Goal: Task Accomplishment & Management: Manage account settings

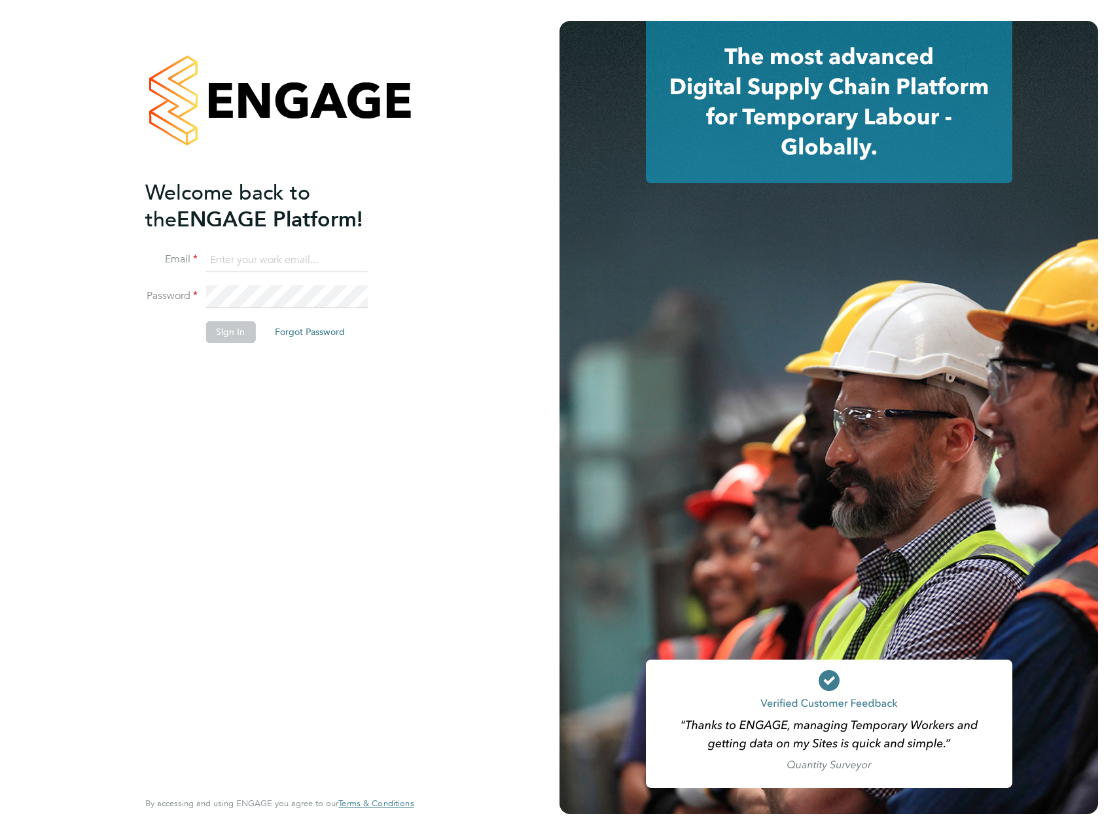
click at [240, 249] on input at bounding box center [286, 261] width 162 height 24
type input "connor.benning@countrysidepartnerships.com"
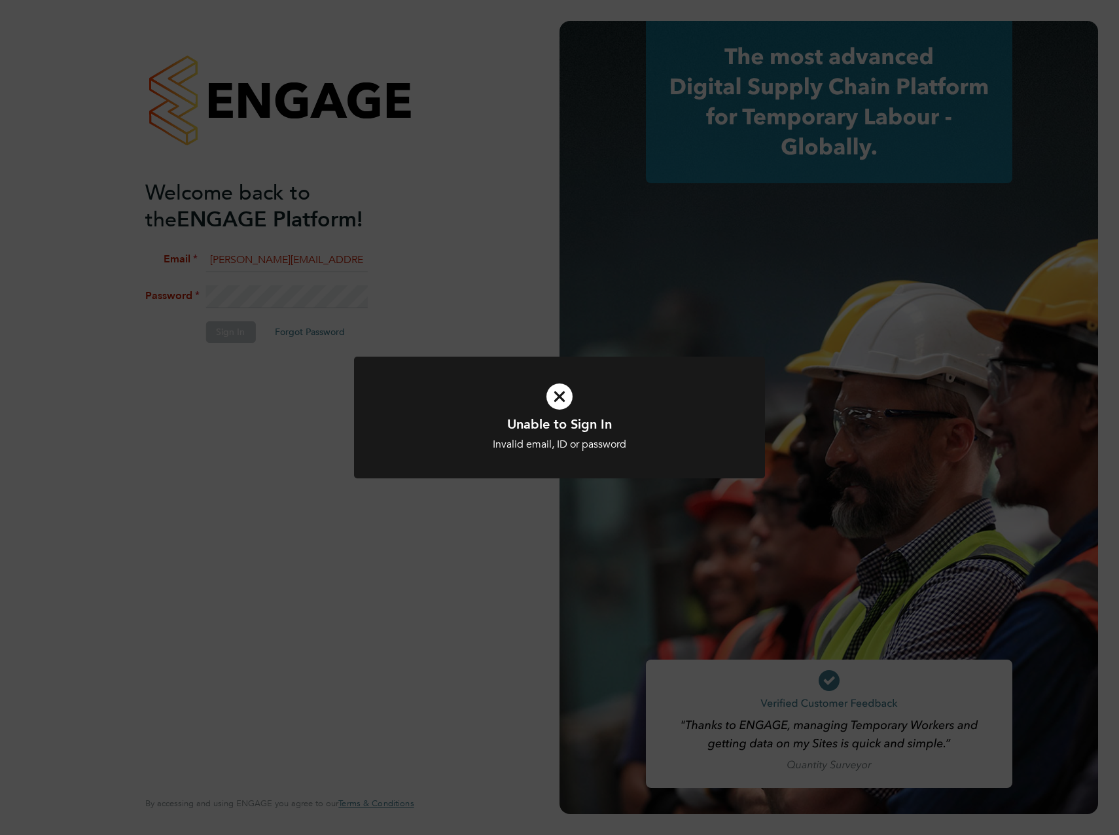
click at [552, 395] on icon at bounding box center [559, 396] width 340 height 51
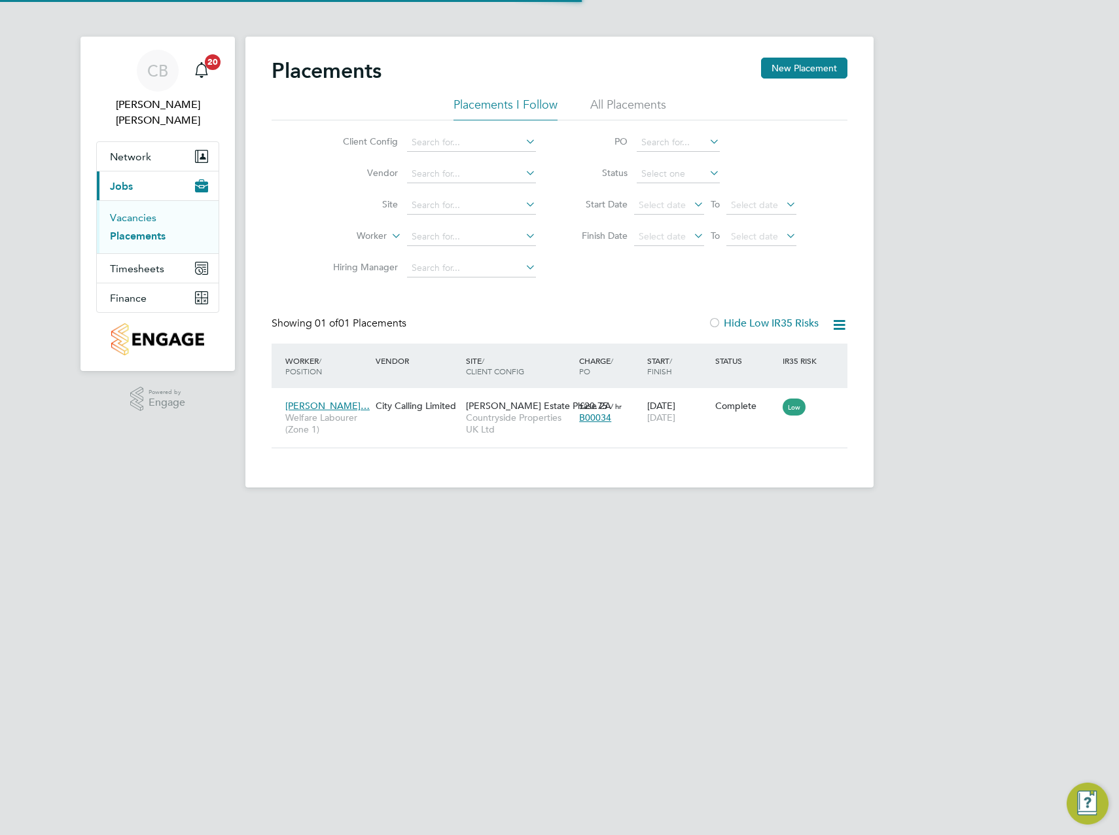
scroll to position [12, 62]
click at [147, 262] on span "Timesheets" at bounding box center [137, 268] width 54 height 12
click at [120, 180] on span "Jobs" at bounding box center [121, 186] width 23 height 12
click at [135, 211] on link "Vacancies" at bounding box center [133, 217] width 46 height 12
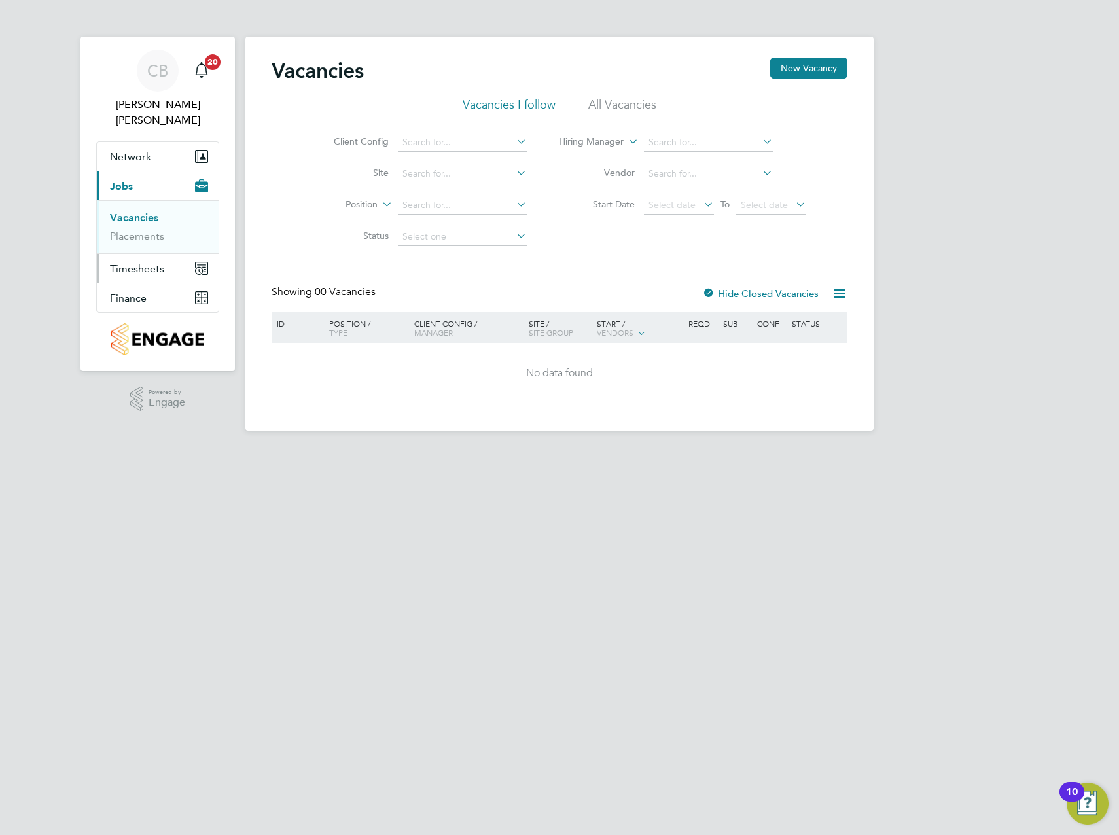
click at [135, 262] on span "Timesheets" at bounding box center [137, 268] width 54 height 12
click at [131, 179] on button "Current page: Jobs" at bounding box center [158, 185] width 122 height 29
click at [134, 230] on link "Placements" at bounding box center [137, 236] width 54 height 12
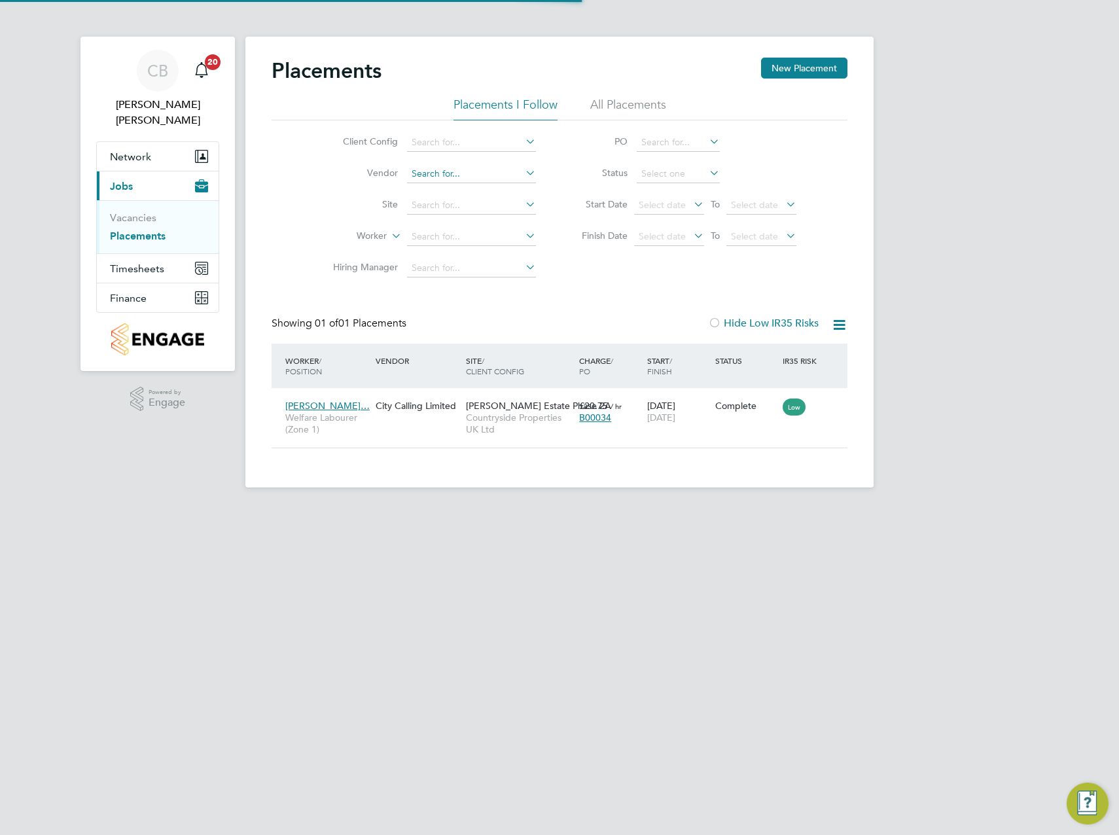
scroll to position [12, 62]
click at [442, 177] on input at bounding box center [471, 174] width 129 height 18
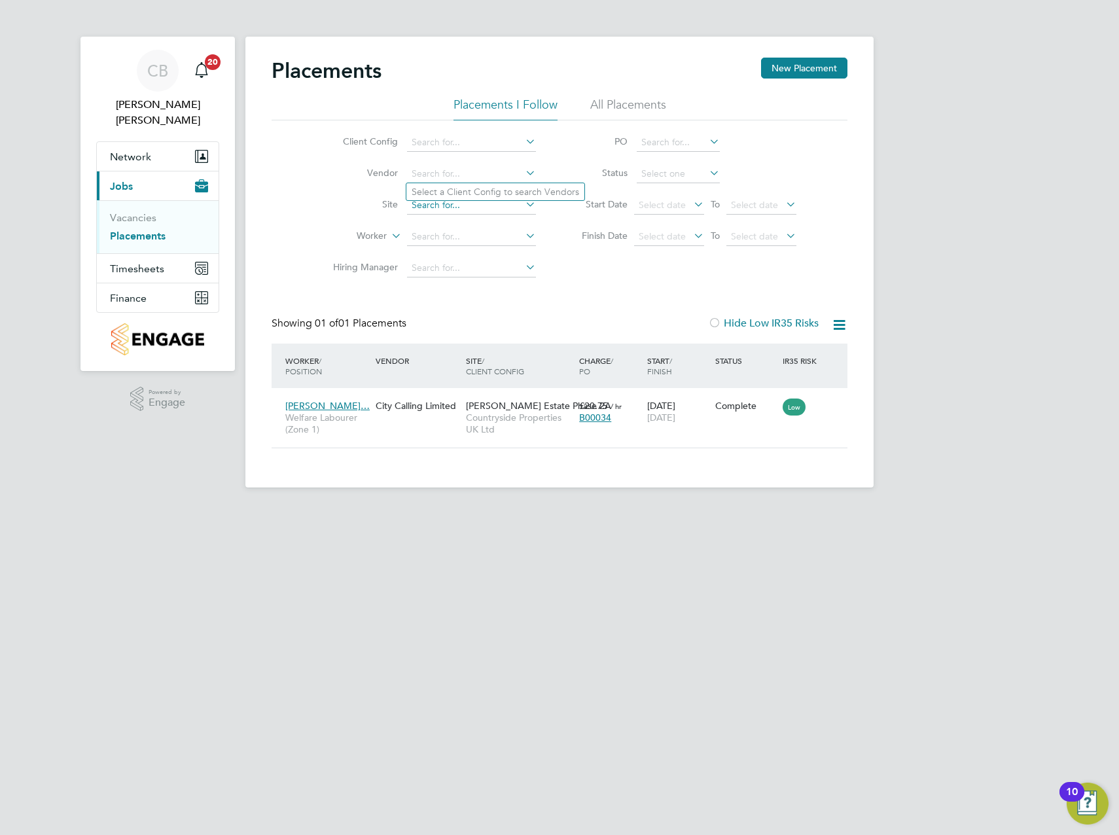
click at [416, 207] on input at bounding box center [471, 205] width 129 height 18
click at [436, 222] on b "Patchwo" at bounding box center [430, 223] width 37 height 11
type input "Patchworks"
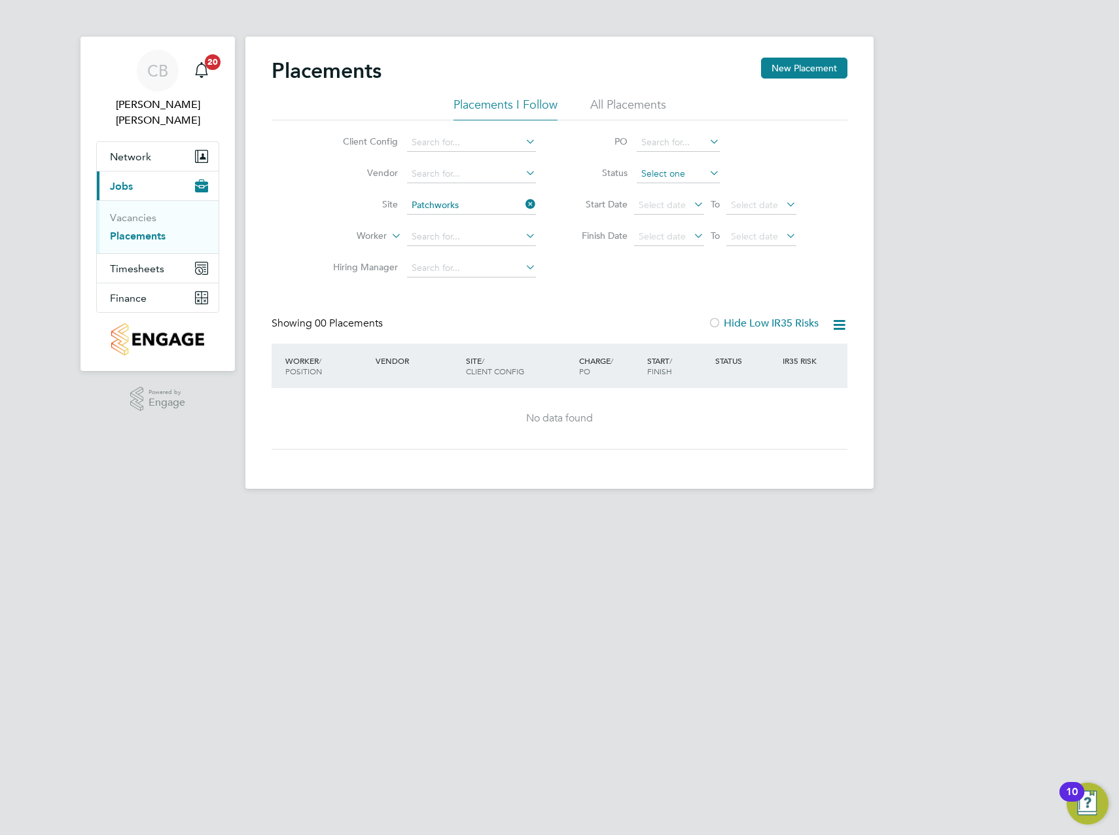
click at [662, 176] on input at bounding box center [678, 174] width 83 height 18
click at [667, 184] on li "Active" at bounding box center [678, 191] width 84 height 17
type input "Active"
click at [609, 111] on li "All Placements" at bounding box center [628, 109] width 76 height 24
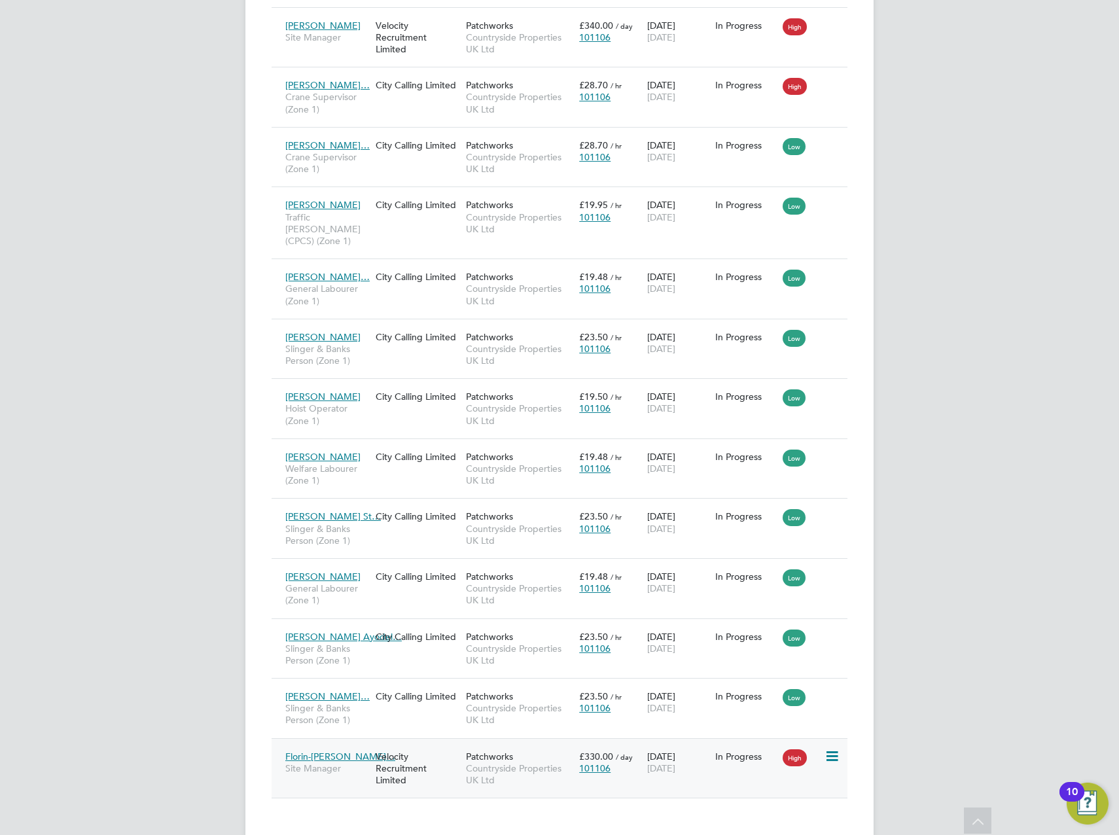
click at [542, 762] on span "Countryside Properties UK Ltd" at bounding box center [519, 774] width 107 height 24
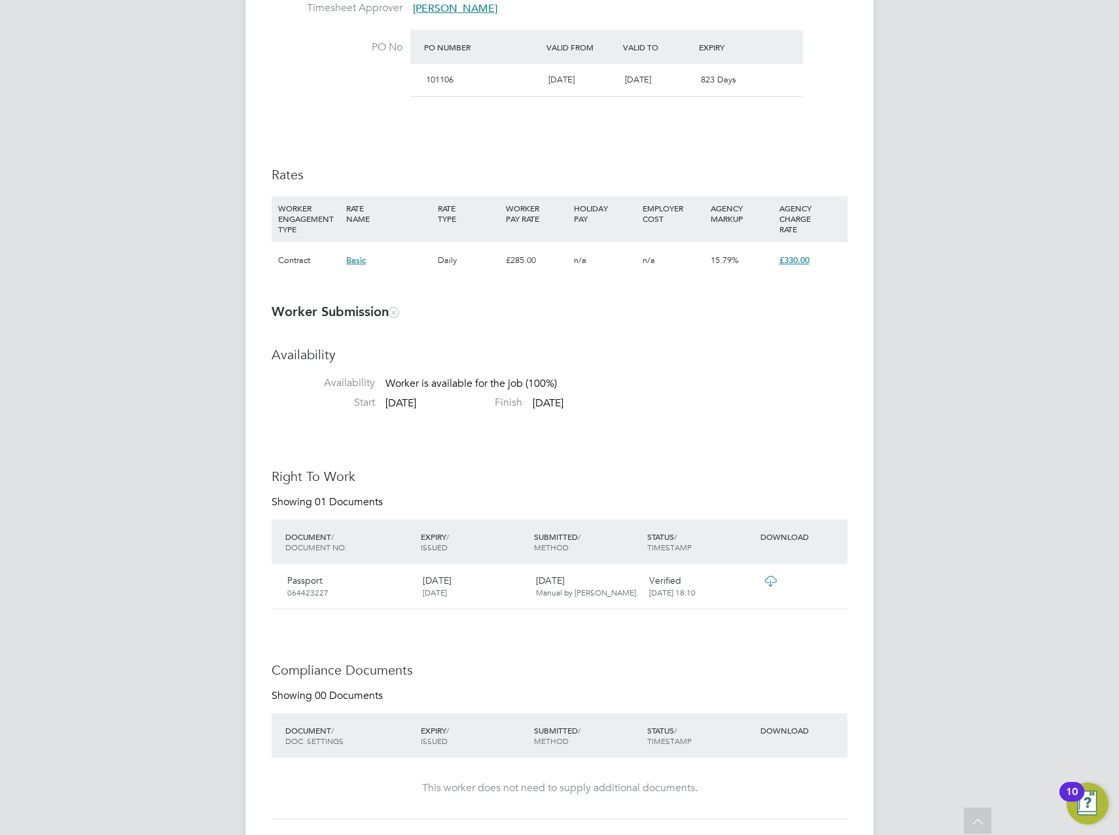
click at [776, 580] on icon at bounding box center [770, 581] width 16 height 10
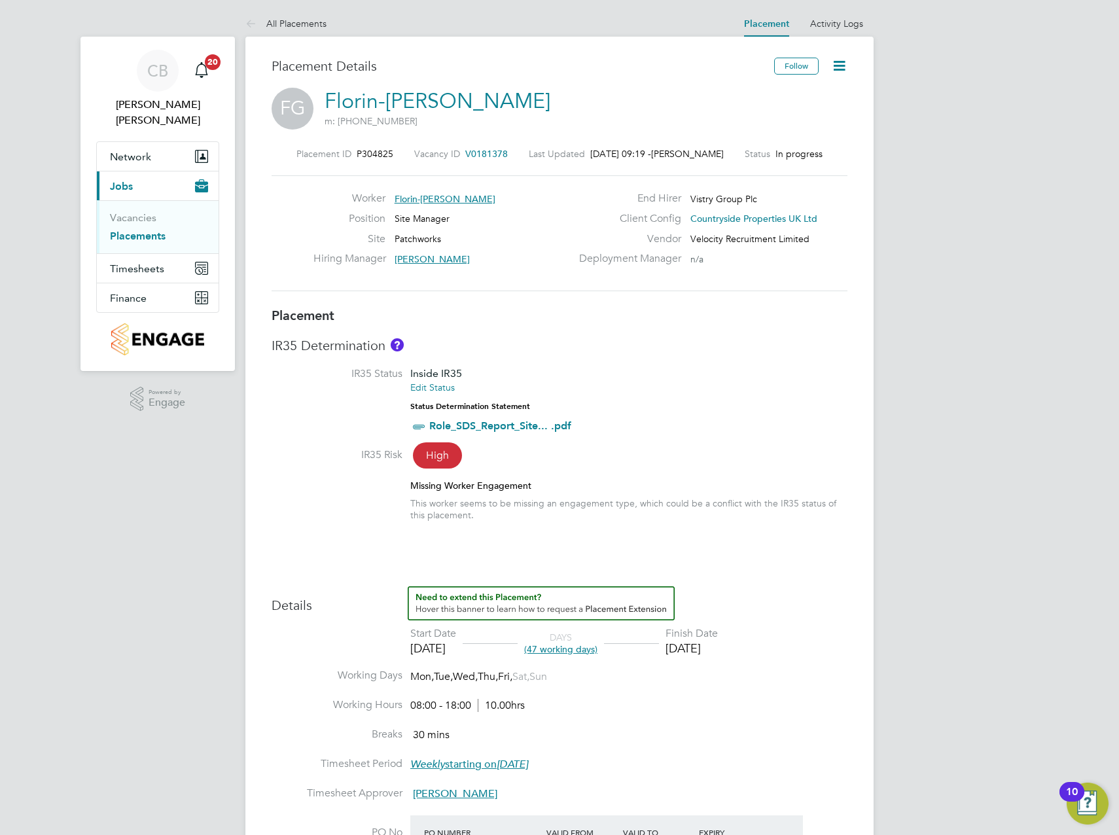
click at [832, 64] on icon at bounding box center [839, 66] width 16 height 16
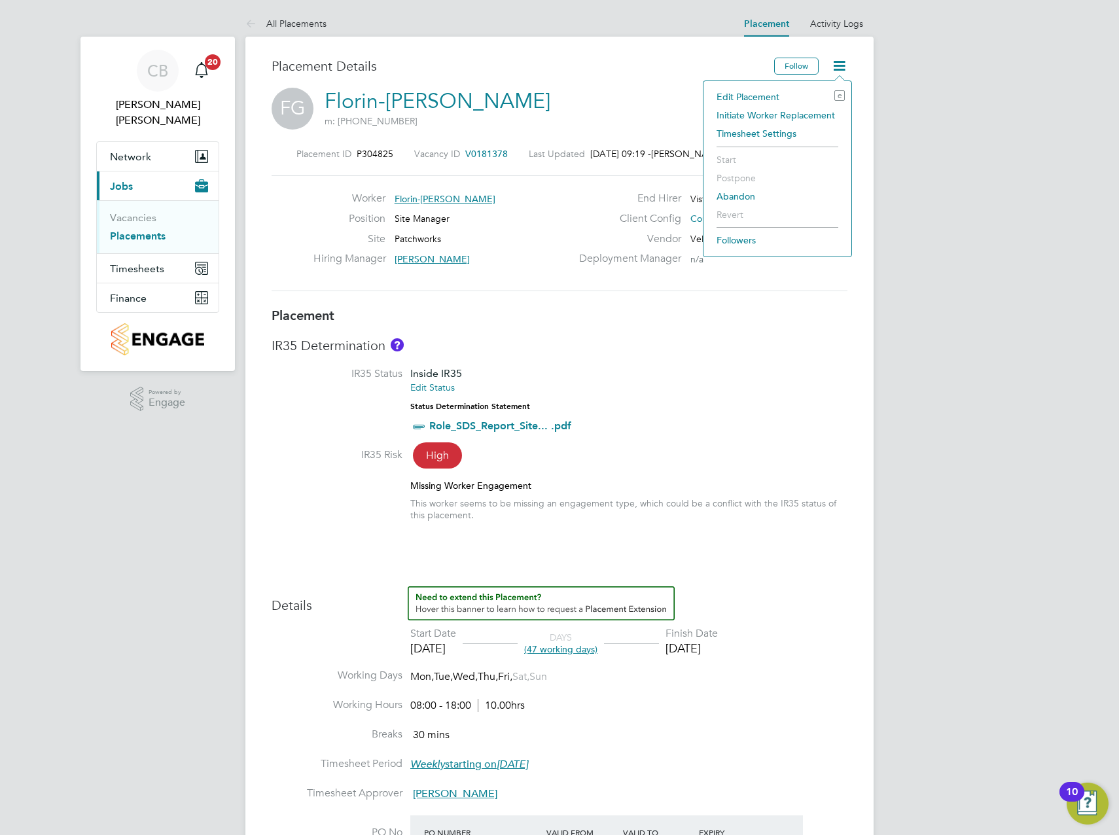
click at [756, 92] on li "Edit Placement e" at bounding box center [777, 97] width 135 height 18
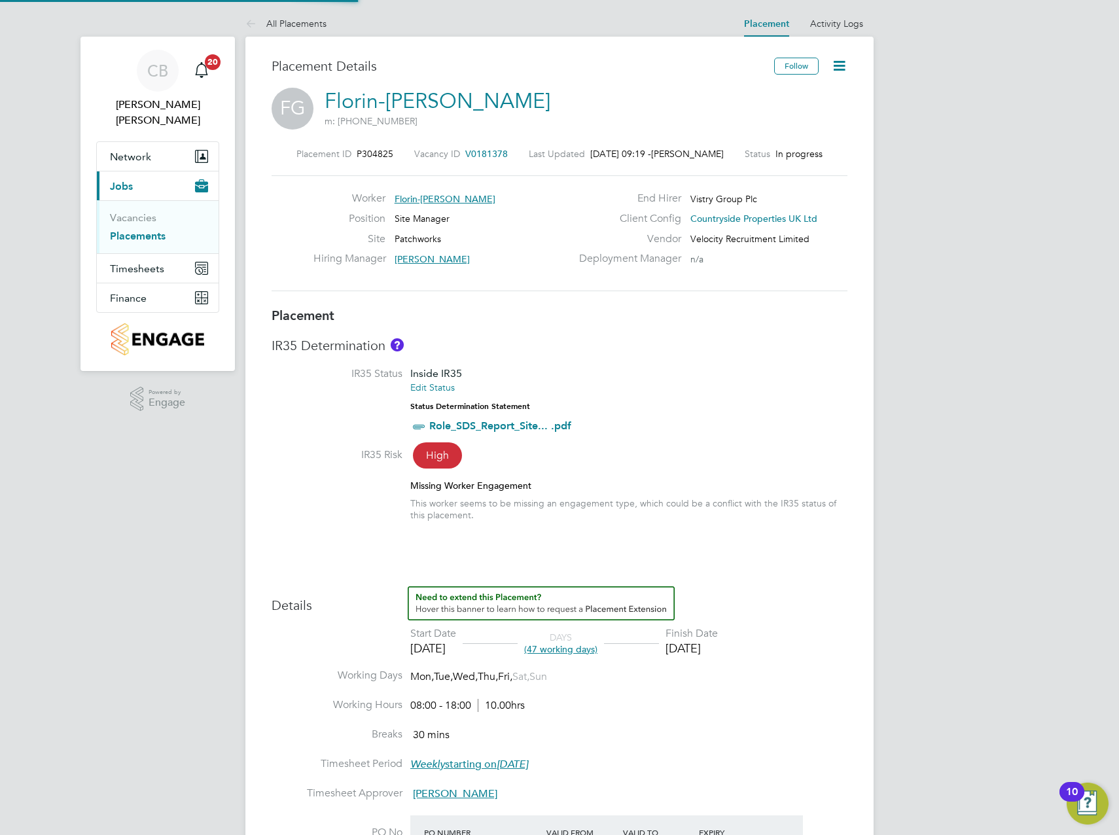
type input "[PERSON_NAME]"
type input "[DATE]"
type input "08:00"
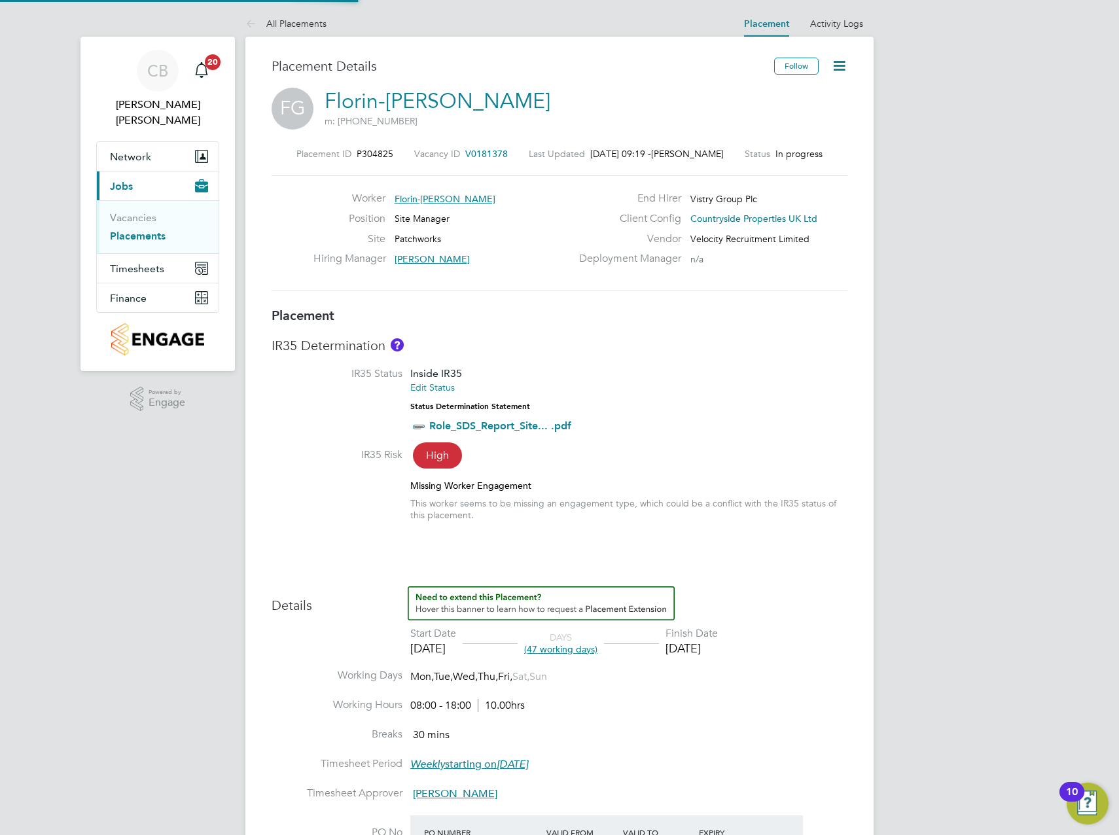
type input "18:00"
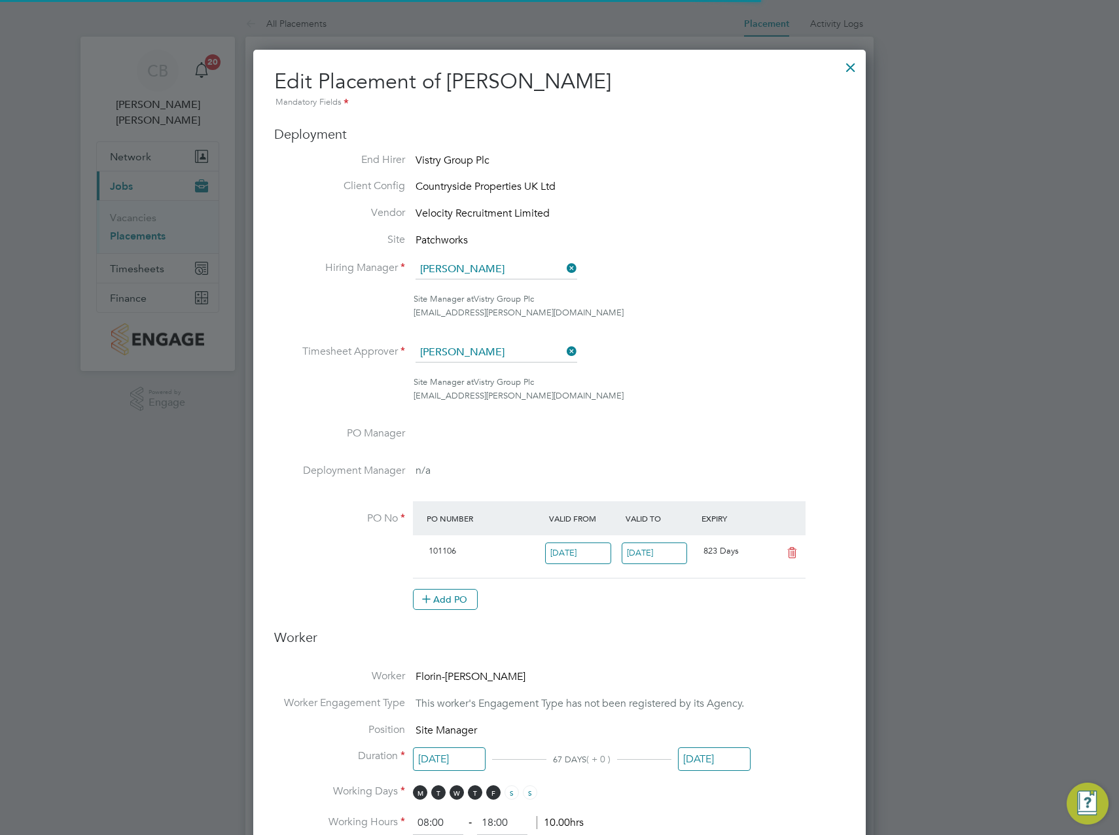
scroll to position [17, 571]
click at [564, 349] on icon at bounding box center [564, 351] width 0 height 18
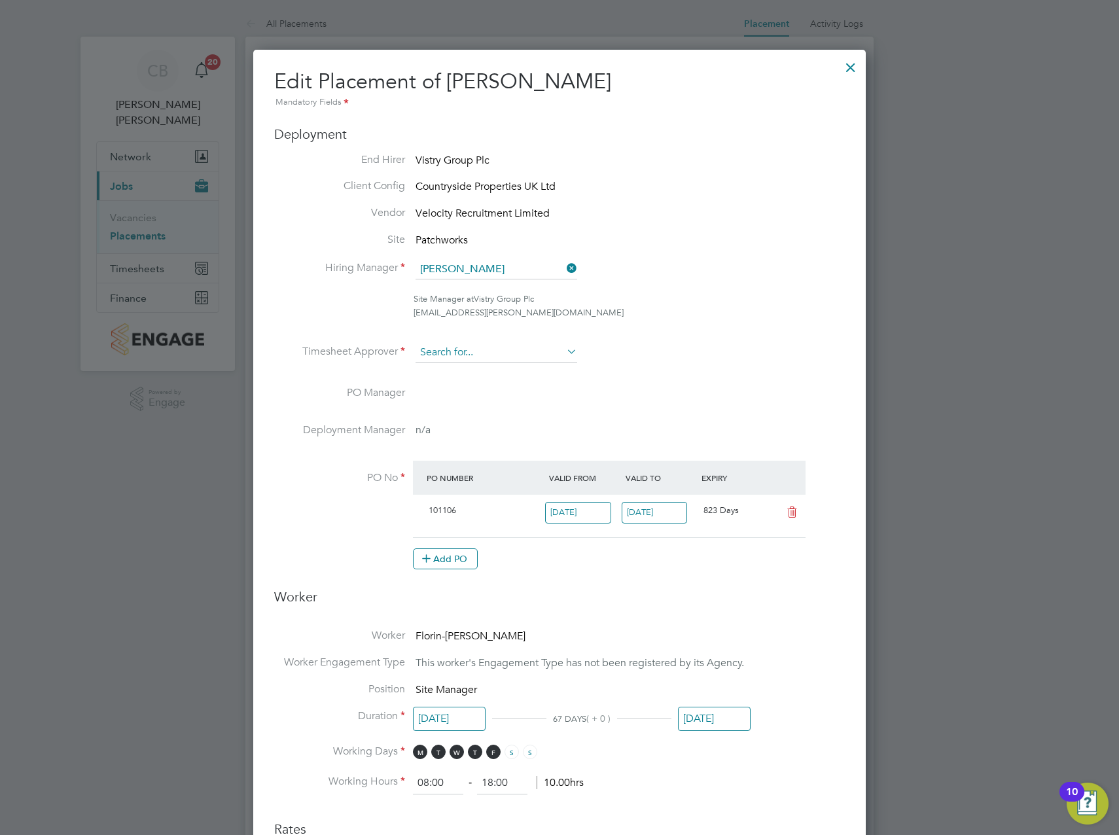
click at [462, 355] on input at bounding box center [497, 353] width 162 height 20
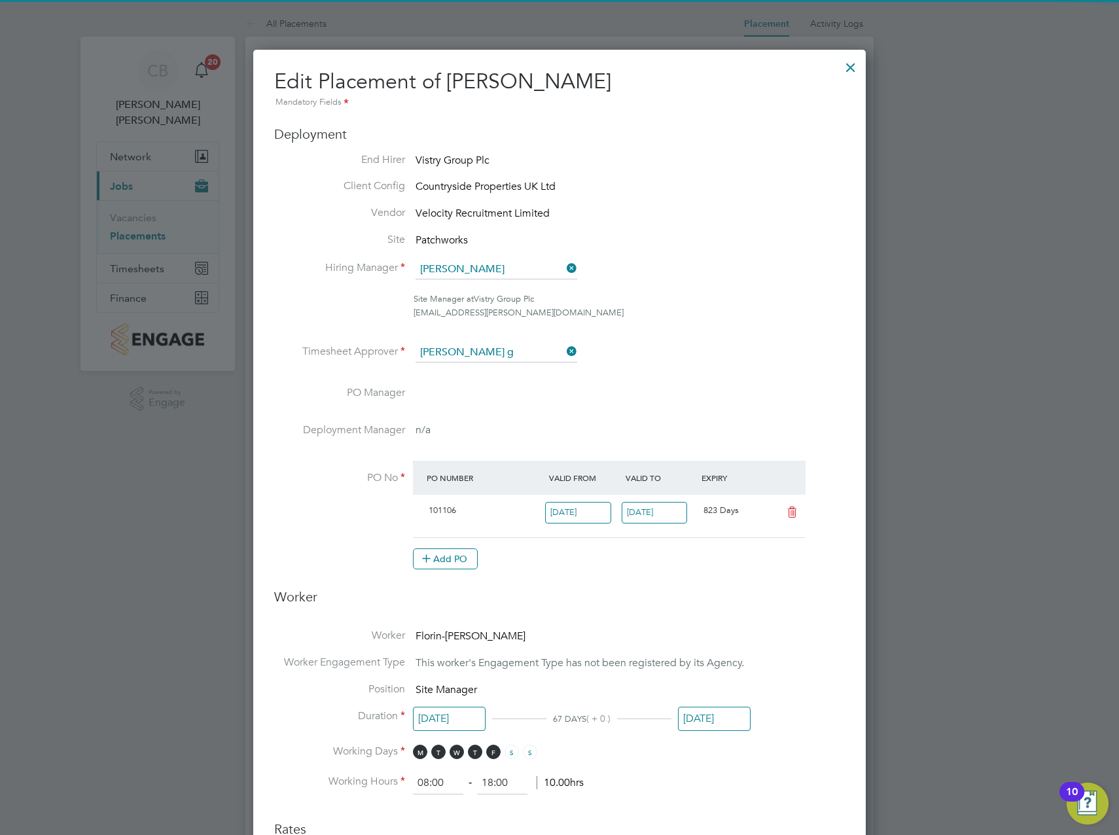
click at [464, 370] on li "Dan G ray" at bounding box center [496, 372] width 163 height 18
type input "Dan Gray"
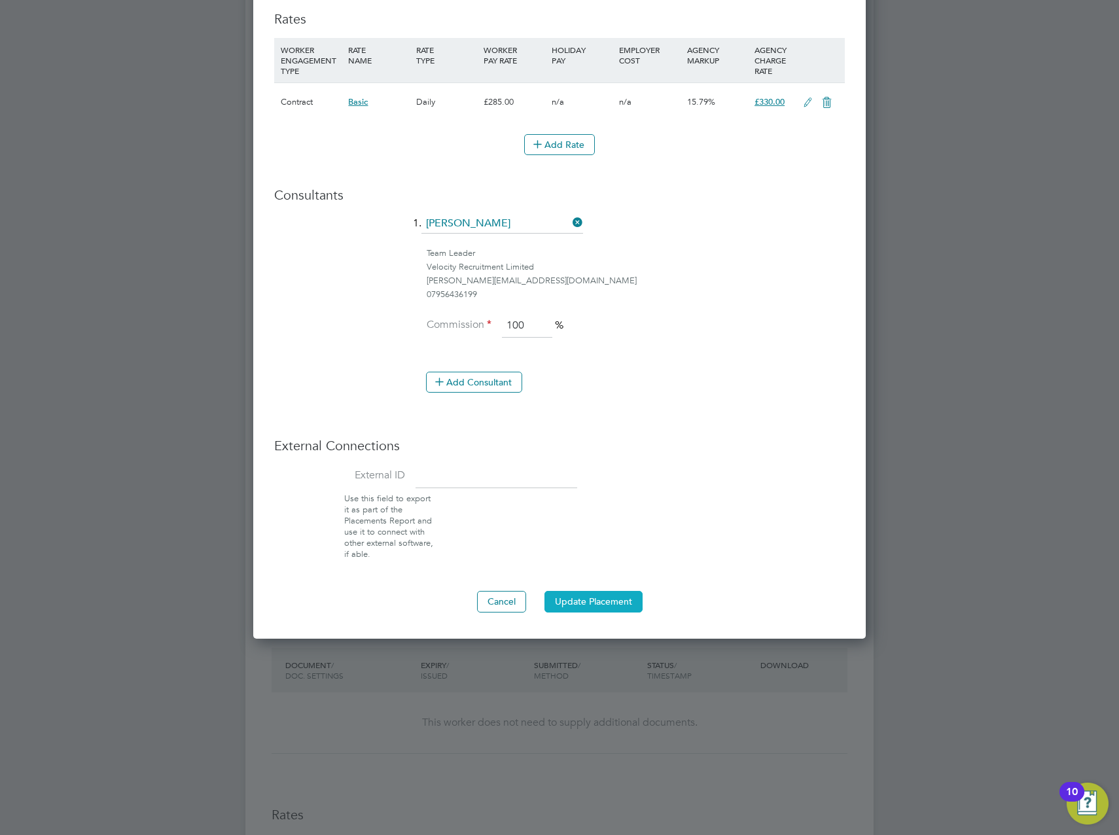
click at [600, 607] on button "Update Placement" at bounding box center [593, 601] width 98 height 21
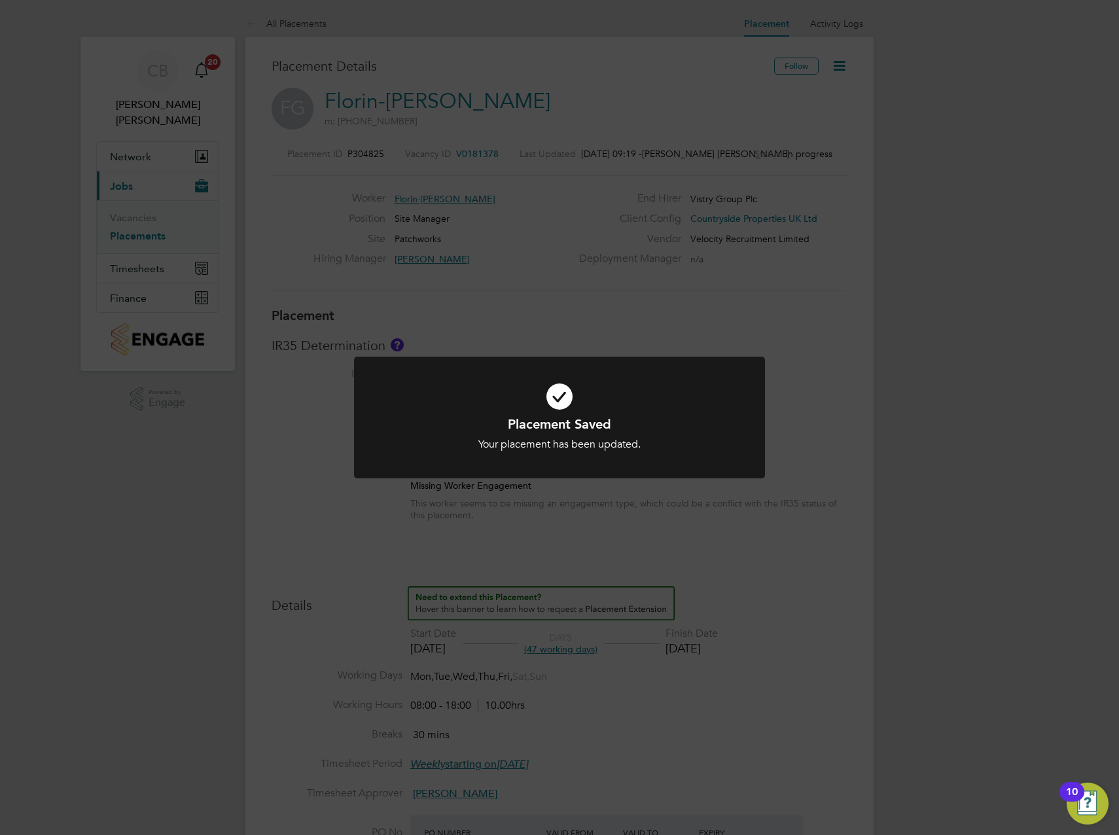
click at [916, 488] on div "Placement Saved Your placement has been updated. Cancel Okay" at bounding box center [559, 417] width 1119 height 835
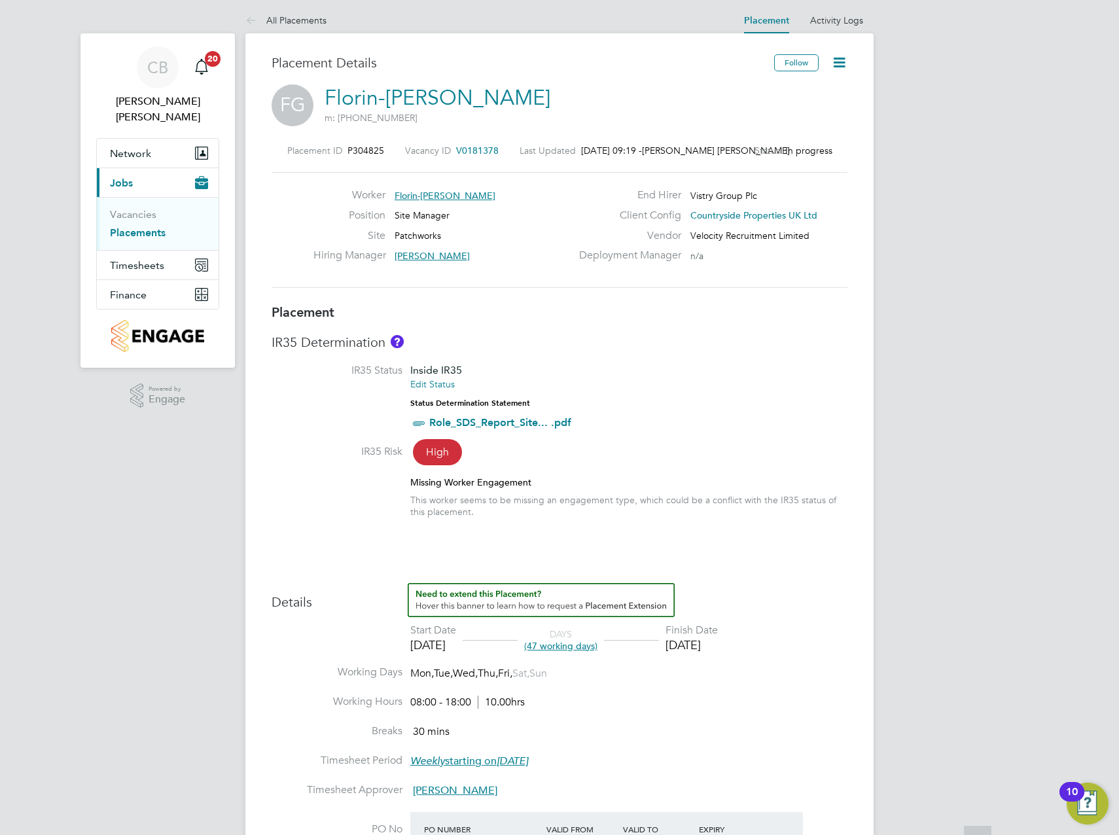
scroll to position [0, 0]
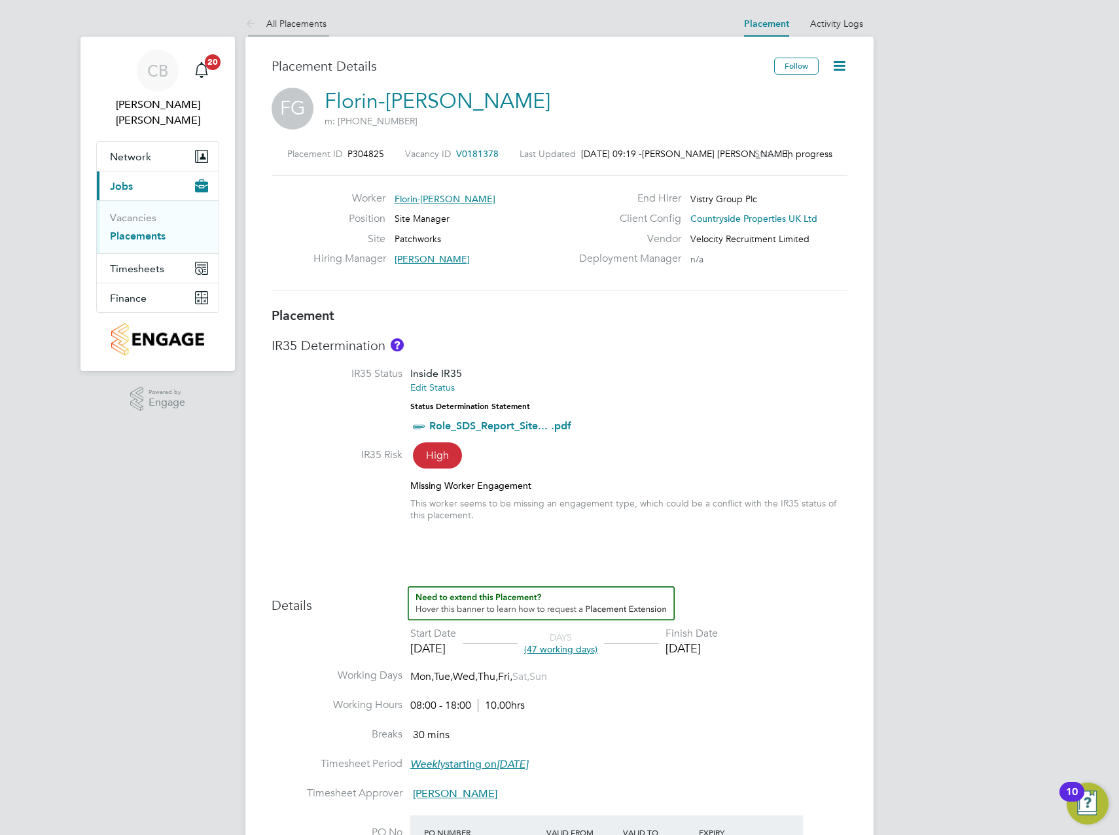
click at [267, 22] on link "All Placements" at bounding box center [285, 24] width 81 height 12
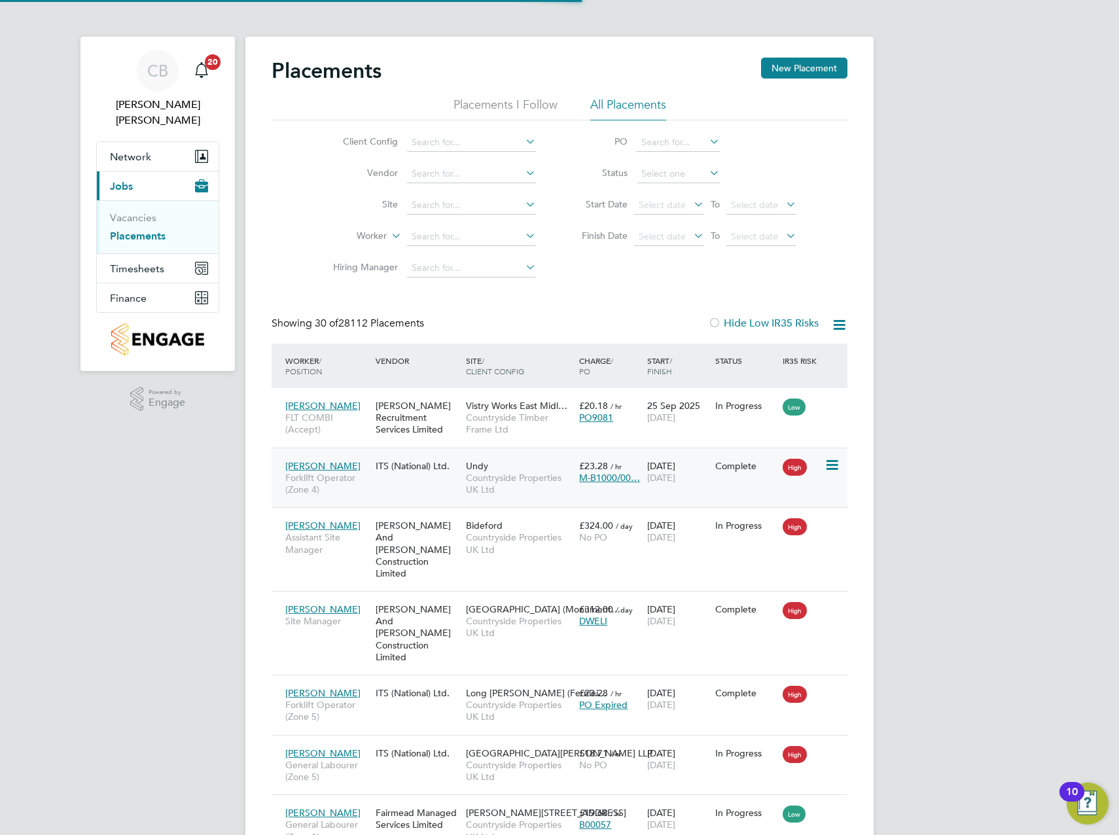
scroll to position [49, 114]
click at [425, 194] on li "Site" at bounding box center [429, 205] width 246 height 31
click at [425, 196] on input at bounding box center [471, 205] width 129 height 18
click at [455, 224] on li "Patchwo rks" at bounding box center [471, 224] width 130 height 18
type input "Patchworks"
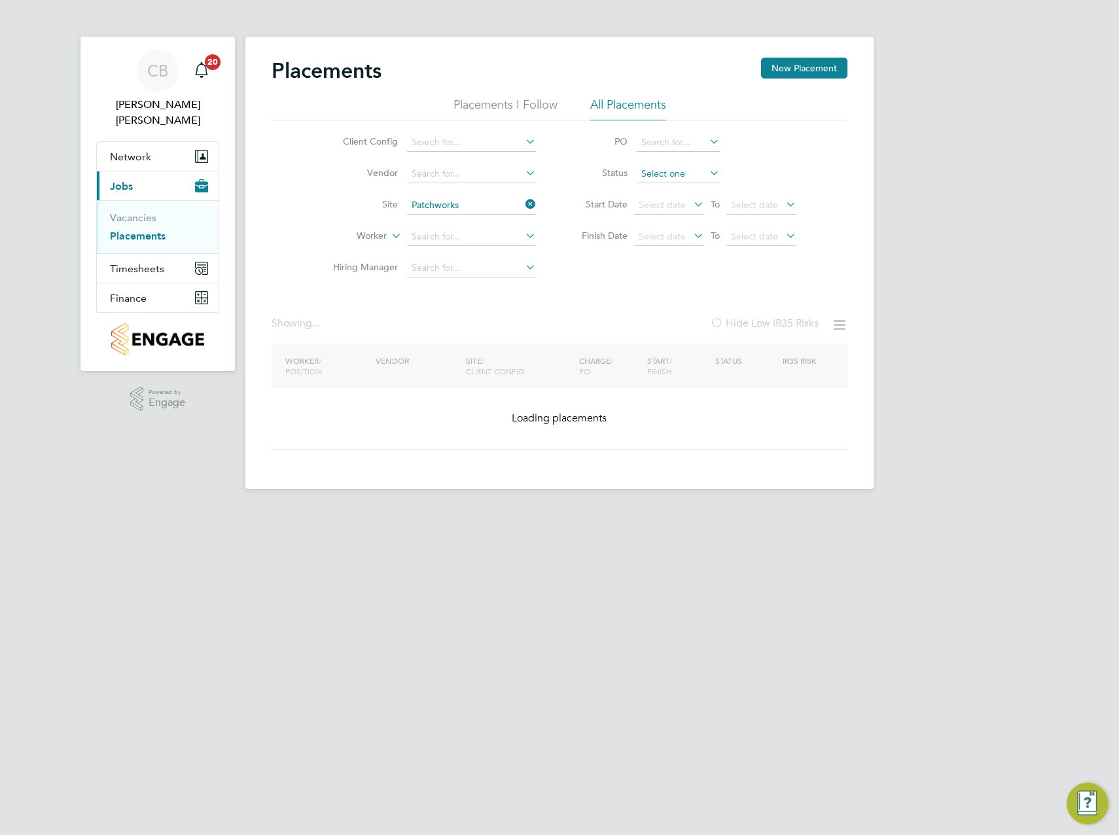
click at [678, 172] on input at bounding box center [678, 174] width 83 height 18
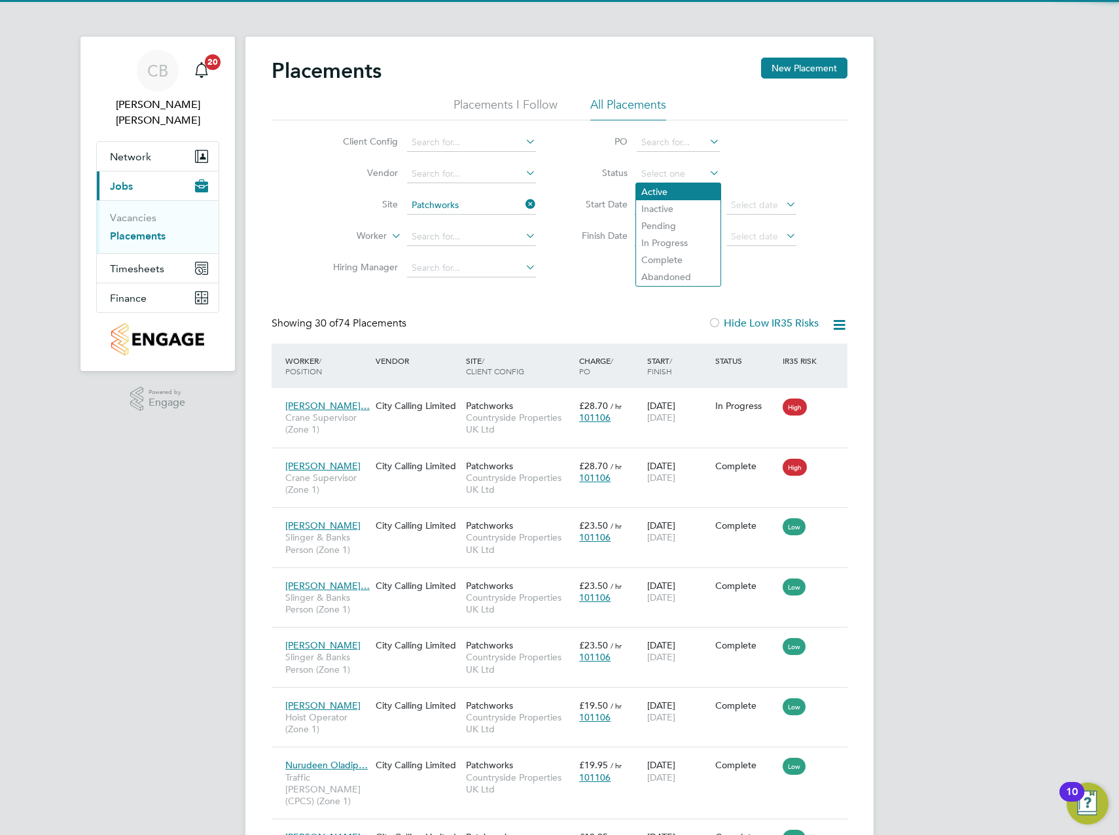
click at [675, 185] on li "Active" at bounding box center [678, 191] width 84 height 17
type input "Active"
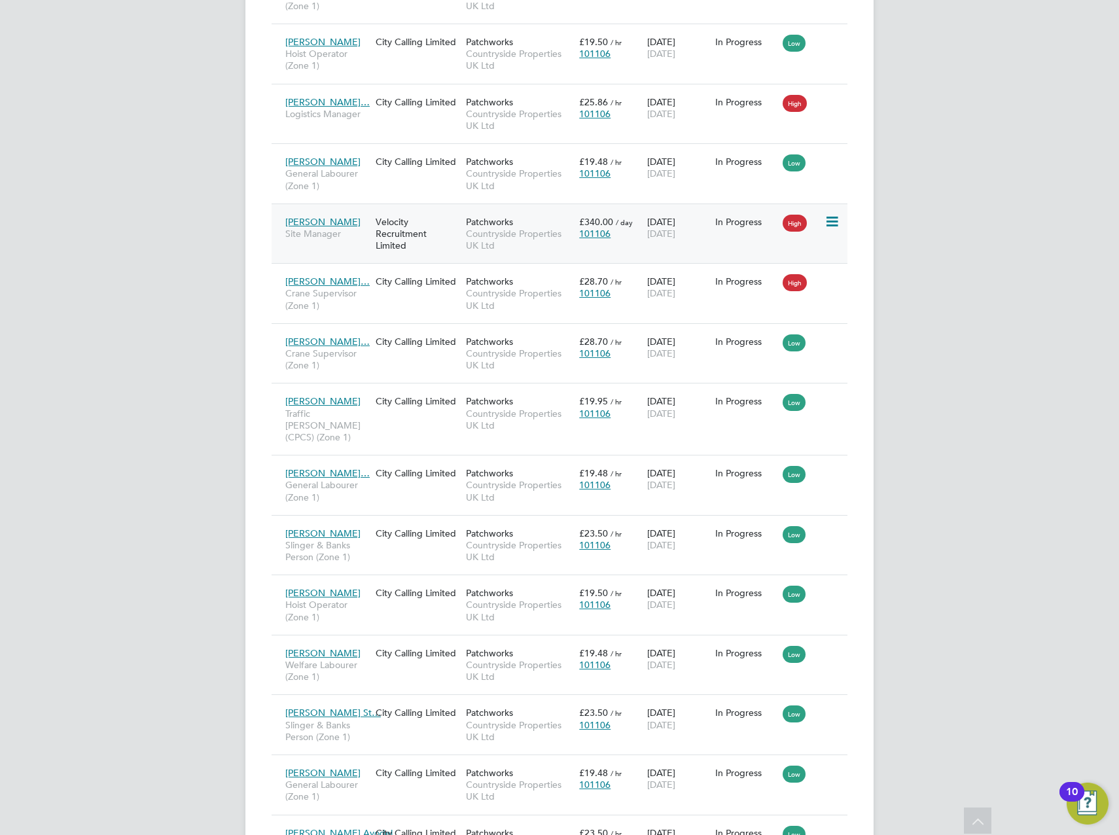
click at [408, 221] on div "Velocity Recruitment Limited" at bounding box center [417, 233] width 90 height 49
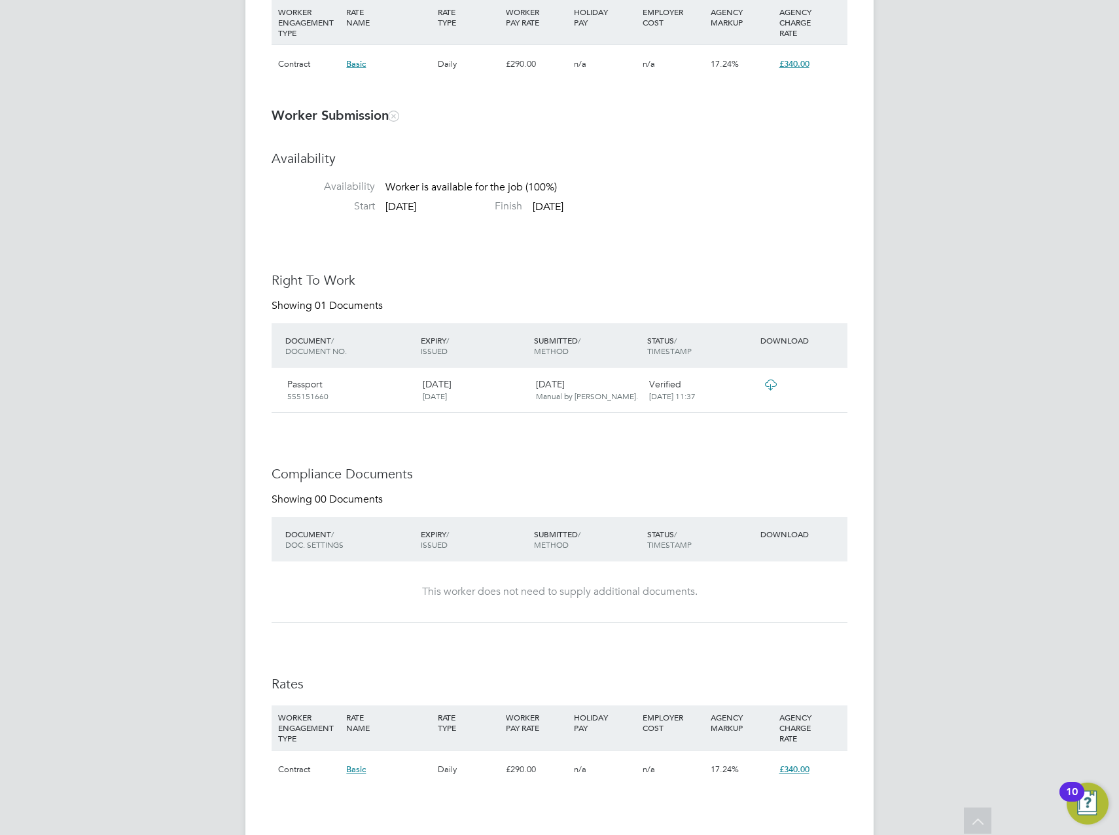
click at [776, 383] on icon at bounding box center [770, 385] width 16 height 10
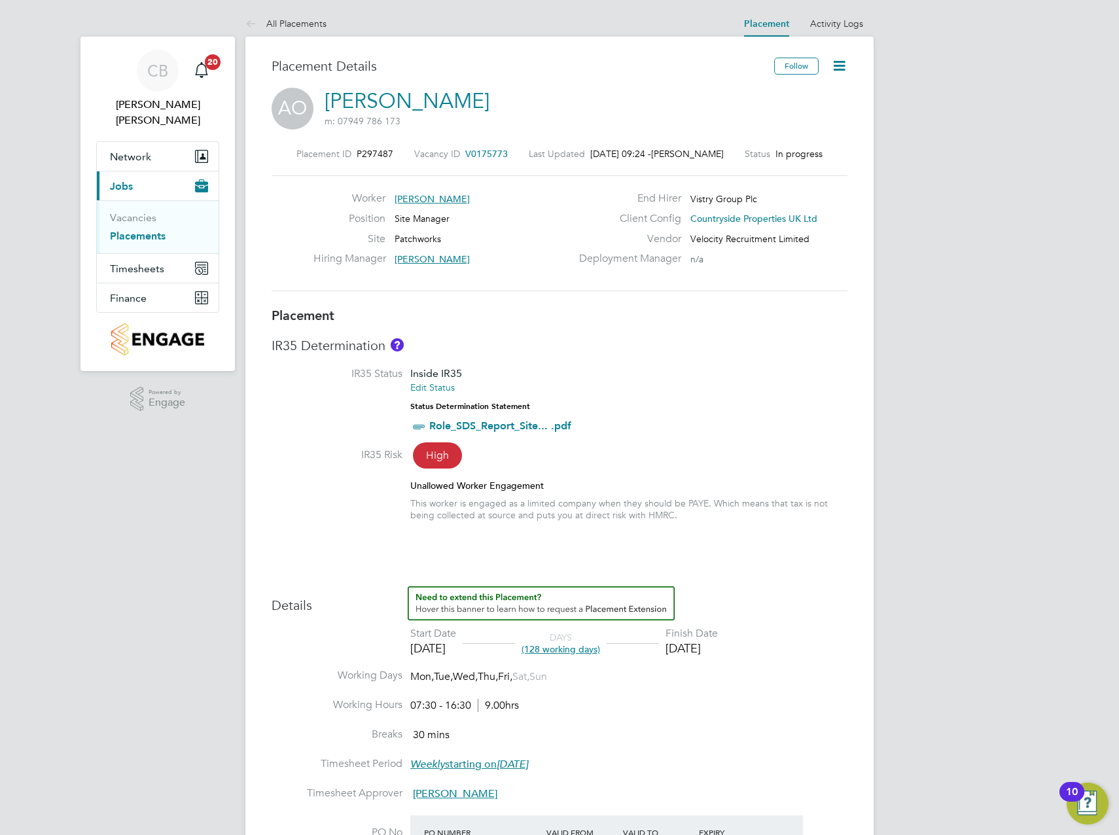
click at [834, 67] on icon at bounding box center [839, 66] width 16 height 16
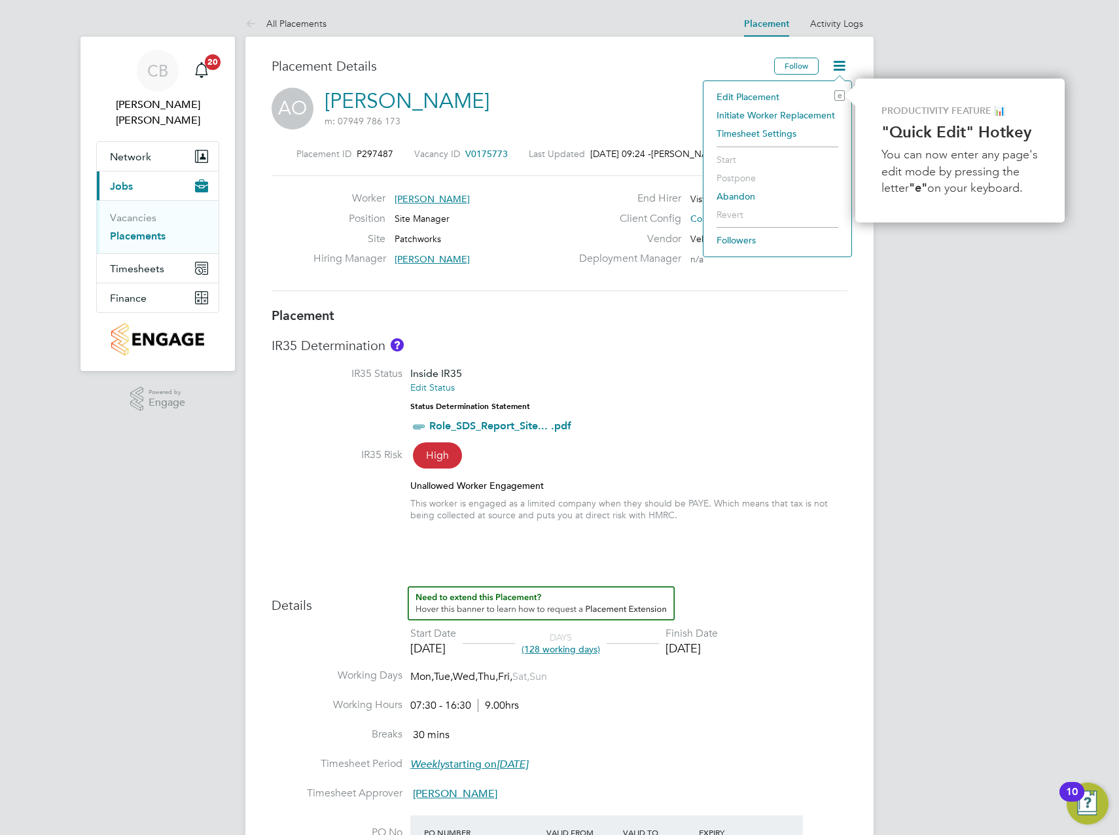
click at [745, 91] on li "Edit Placement e" at bounding box center [777, 97] width 135 height 18
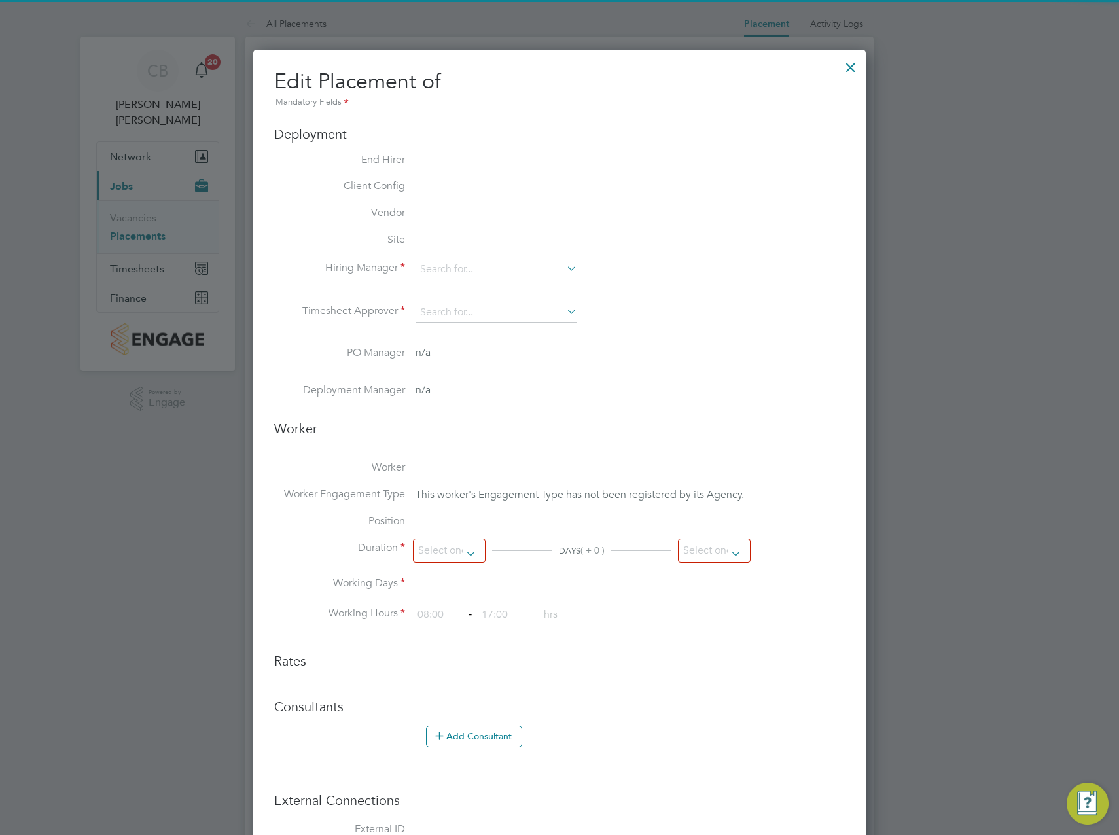
type input "[PERSON_NAME]"
type input "[DATE]"
type input "31 Dec 2025"
type input "07:30"
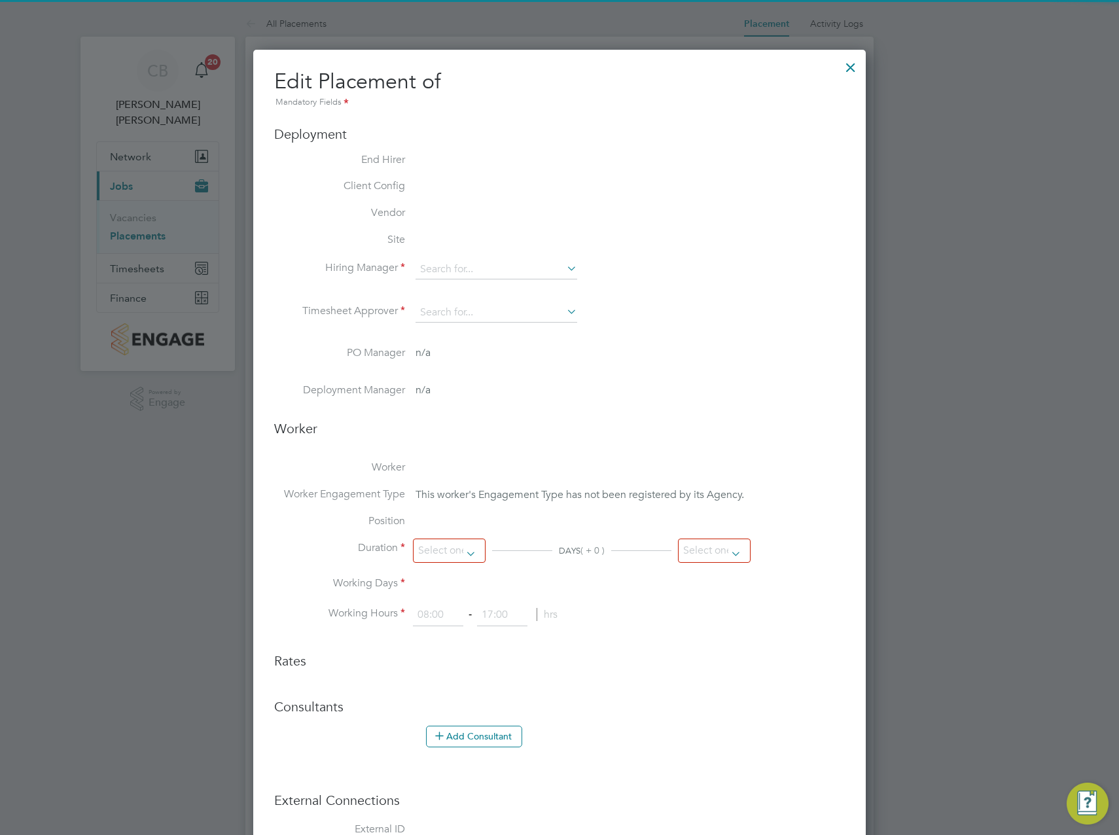
type input "16:30"
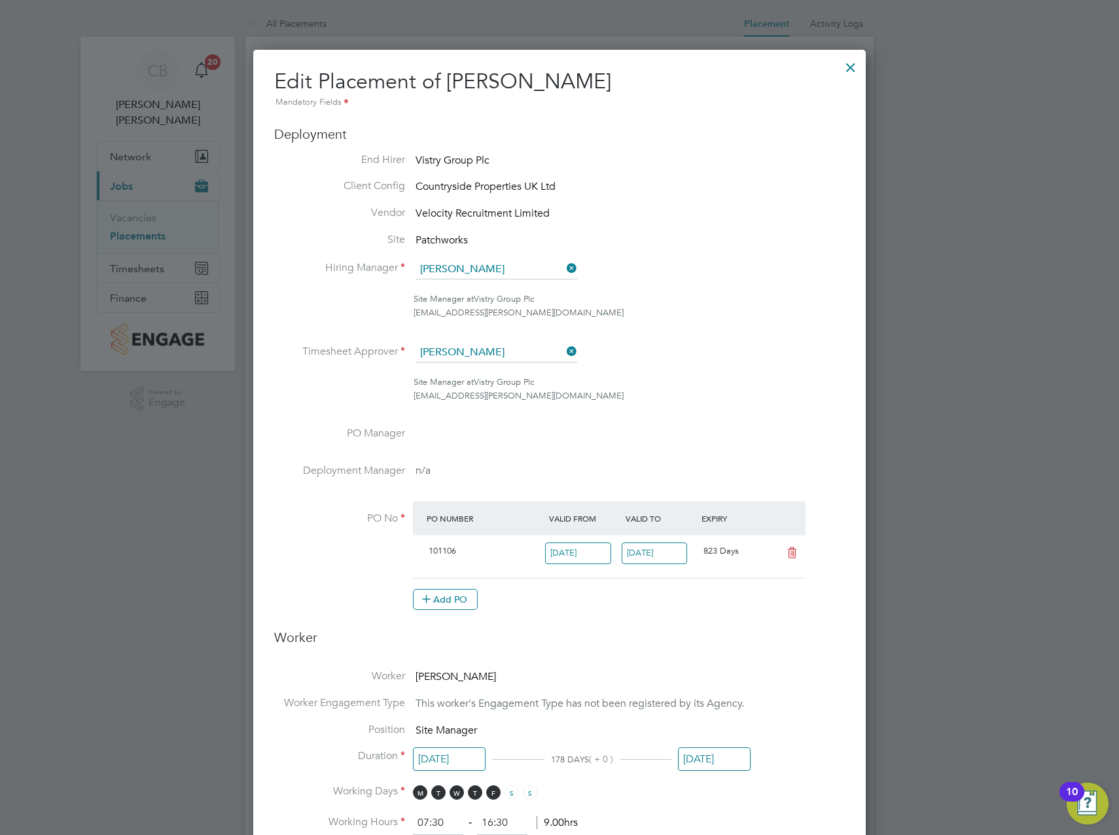
click at [564, 270] on icon at bounding box center [564, 268] width 0 height 18
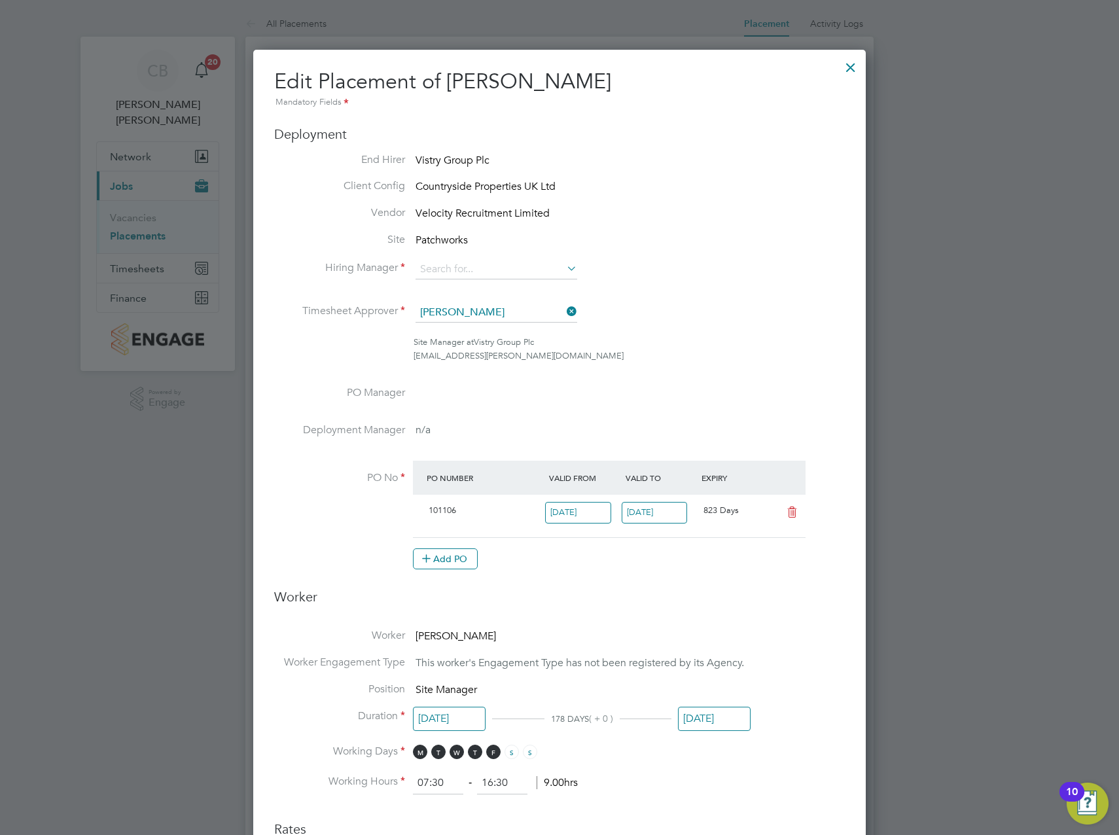
click at [564, 313] on icon at bounding box center [564, 311] width 0 height 18
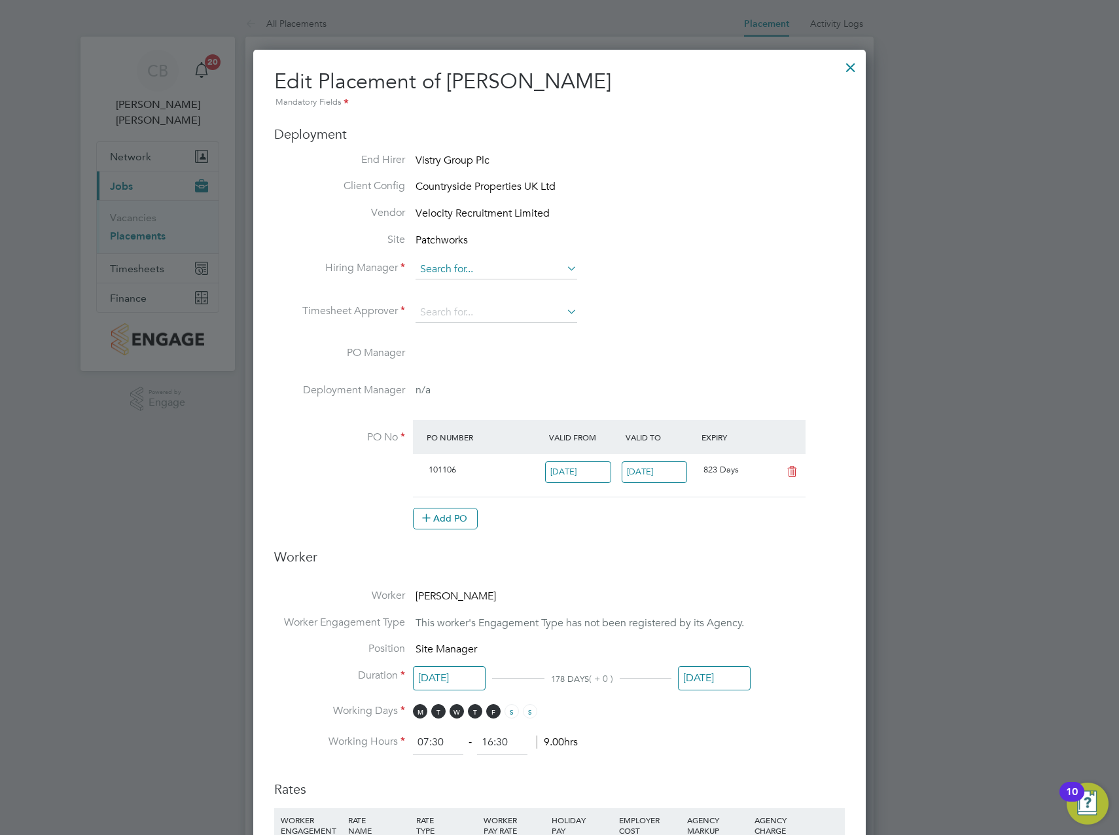
click at [489, 268] on input at bounding box center [497, 270] width 162 height 20
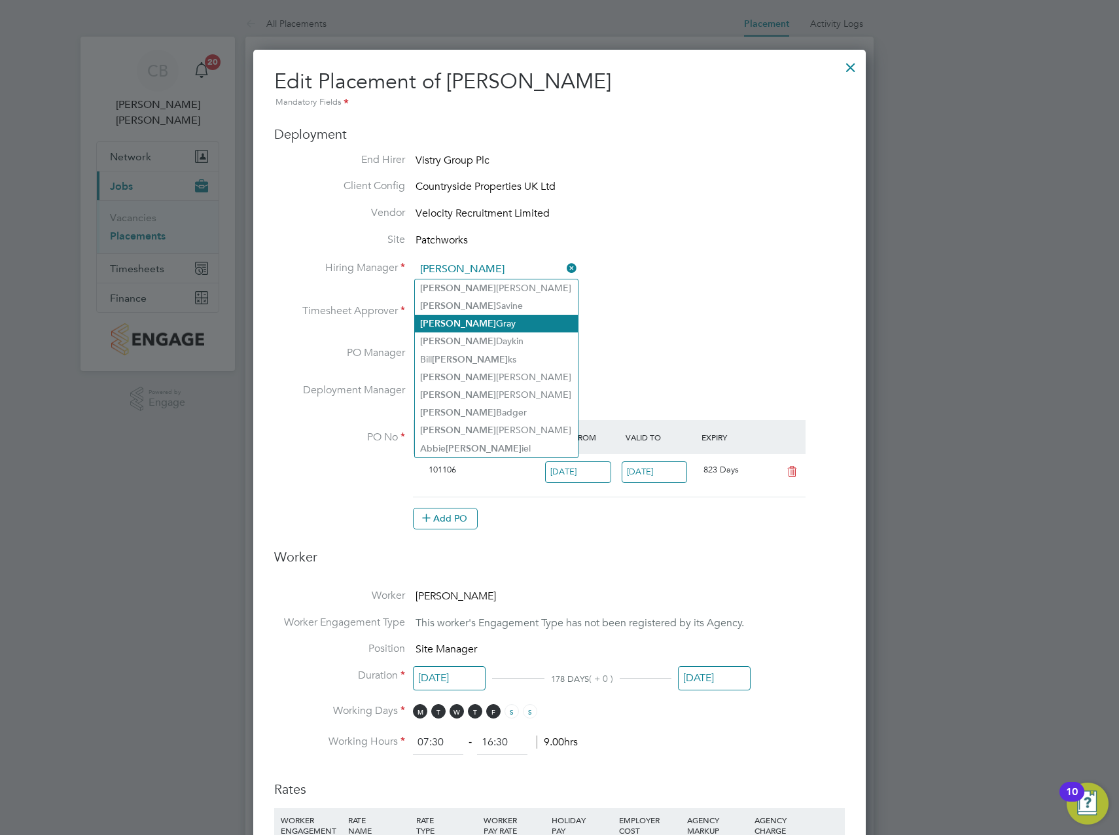
click at [470, 319] on li "Dan Gray" at bounding box center [496, 324] width 163 height 18
type input "Dan Gray"
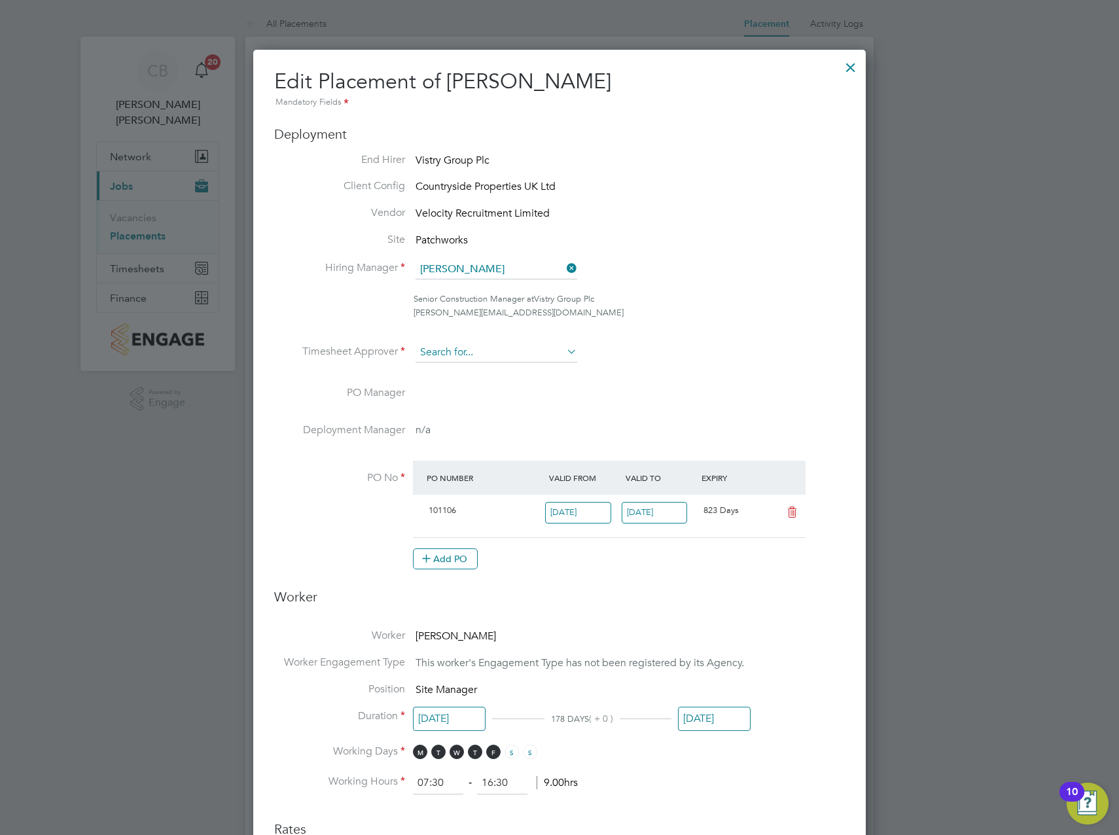
click at [453, 346] on input at bounding box center [497, 353] width 162 height 20
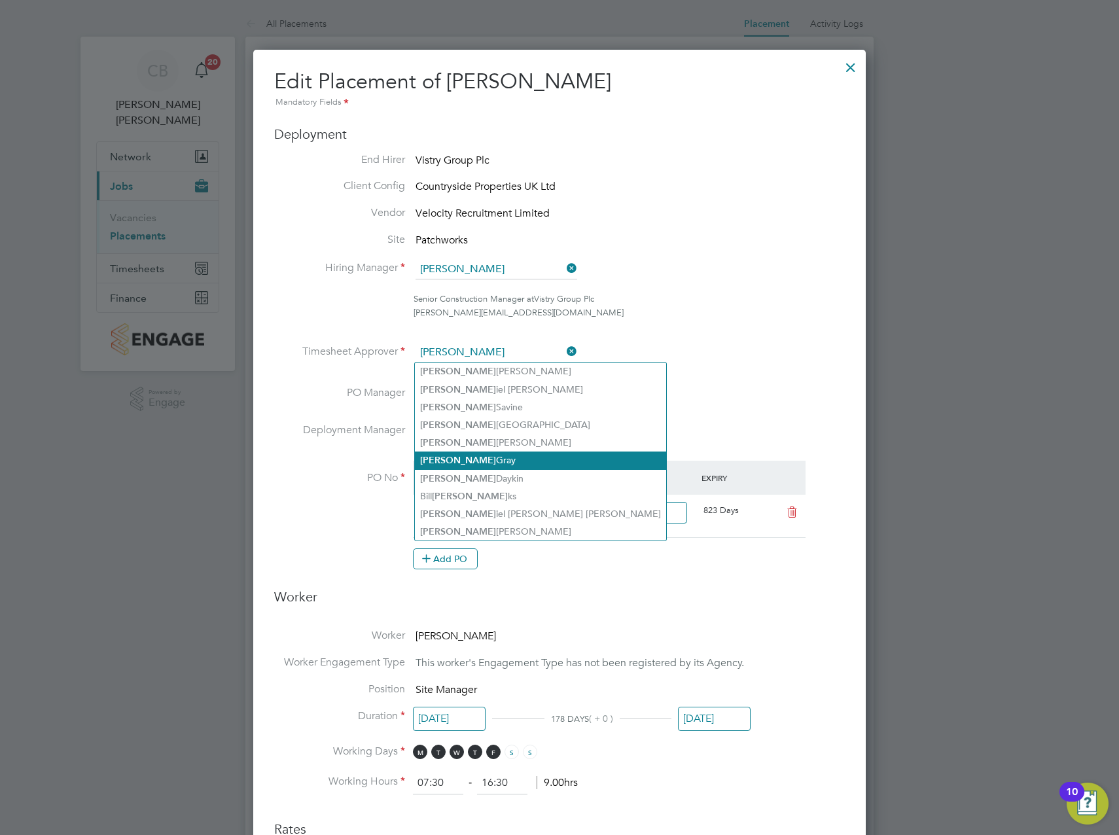
click at [469, 456] on li "Dan Gray" at bounding box center [540, 461] width 251 height 18
type input "Dan Gray"
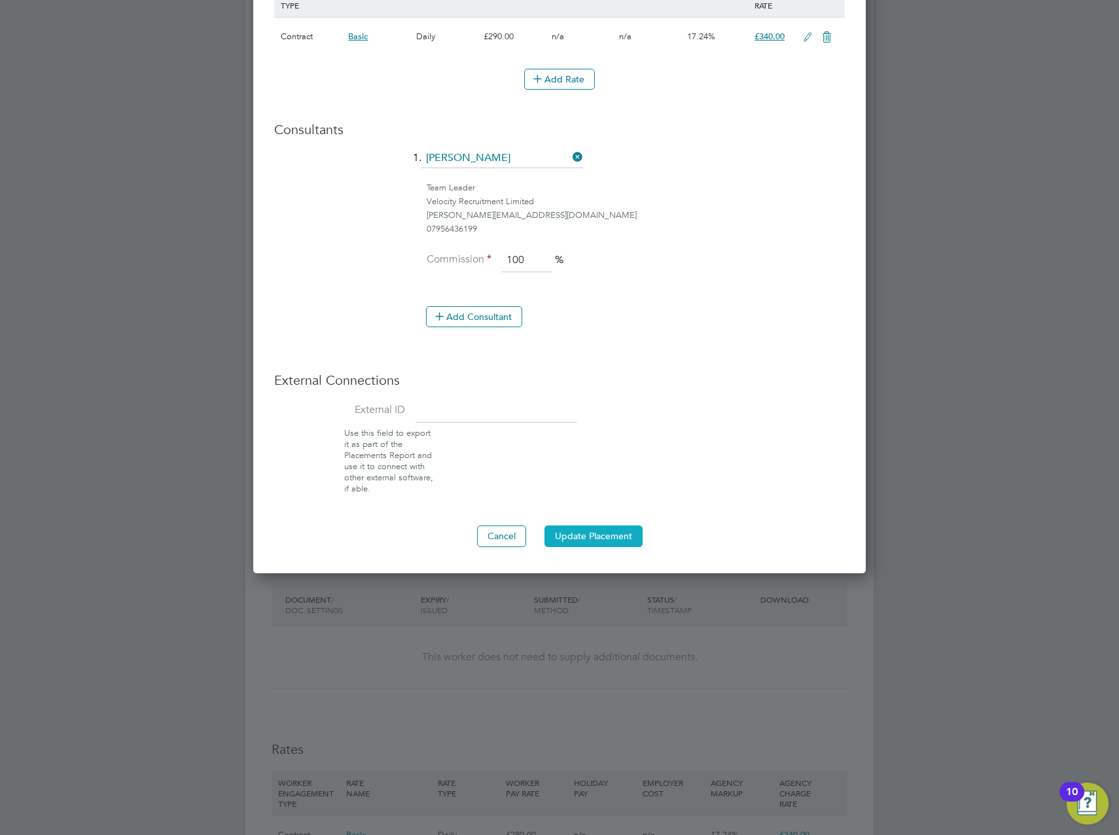
click at [592, 533] on button "Update Placement" at bounding box center [593, 535] width 98 height 21
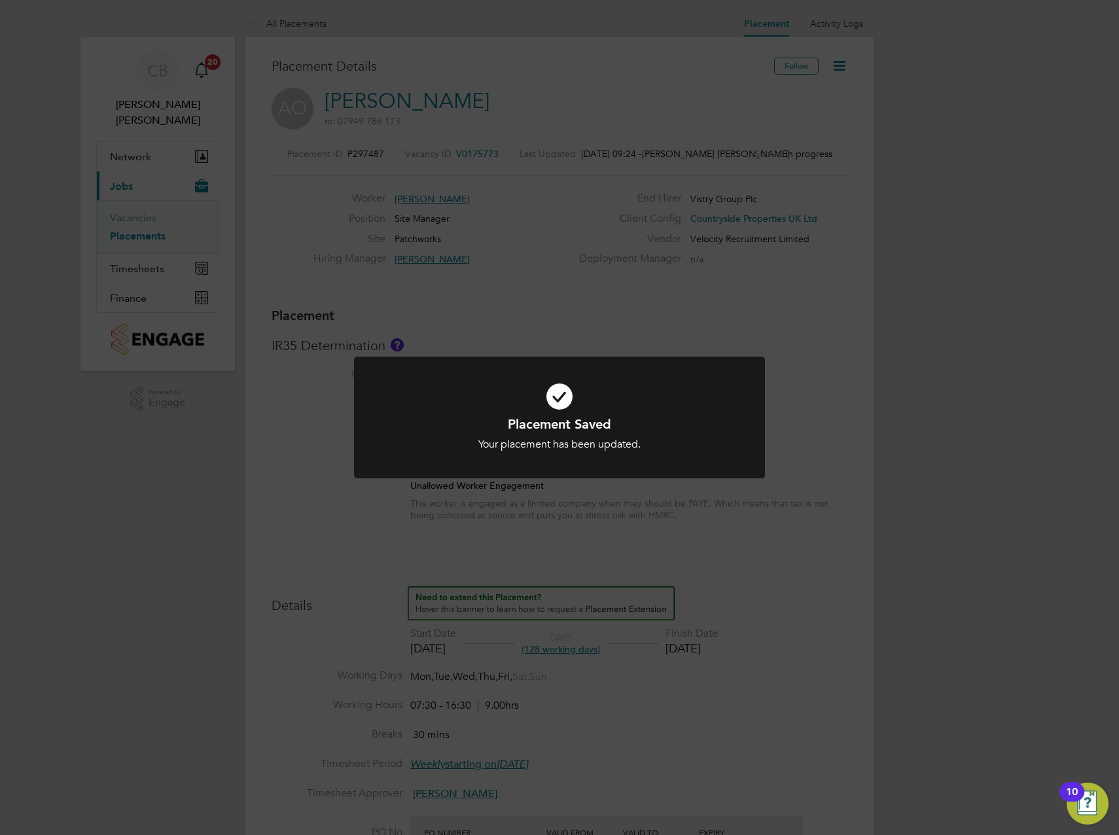
click at [935, 413] on div "Placement Saved Your placement has been updated. Cancel Okay" at bounding box center [559, 417] width 1119 height 835
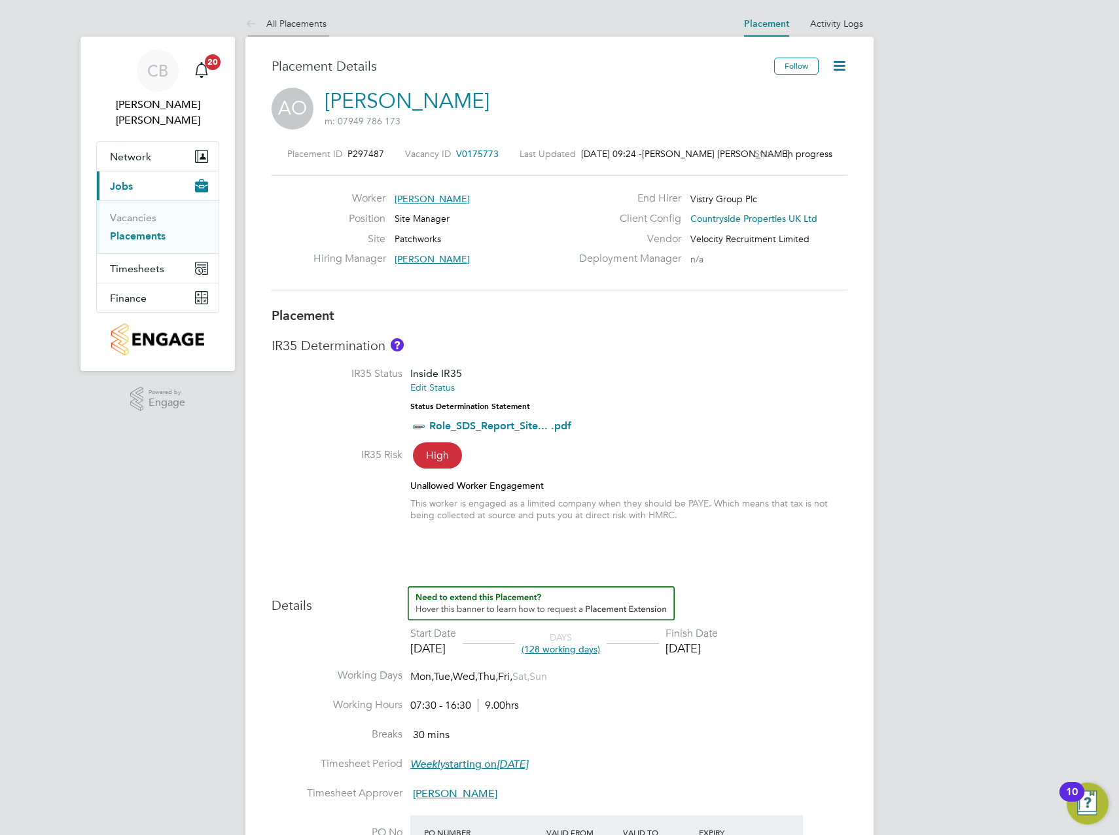
click at [309, 22] on link "All Placements" at bounding box center [285, 24] width 81 height 12
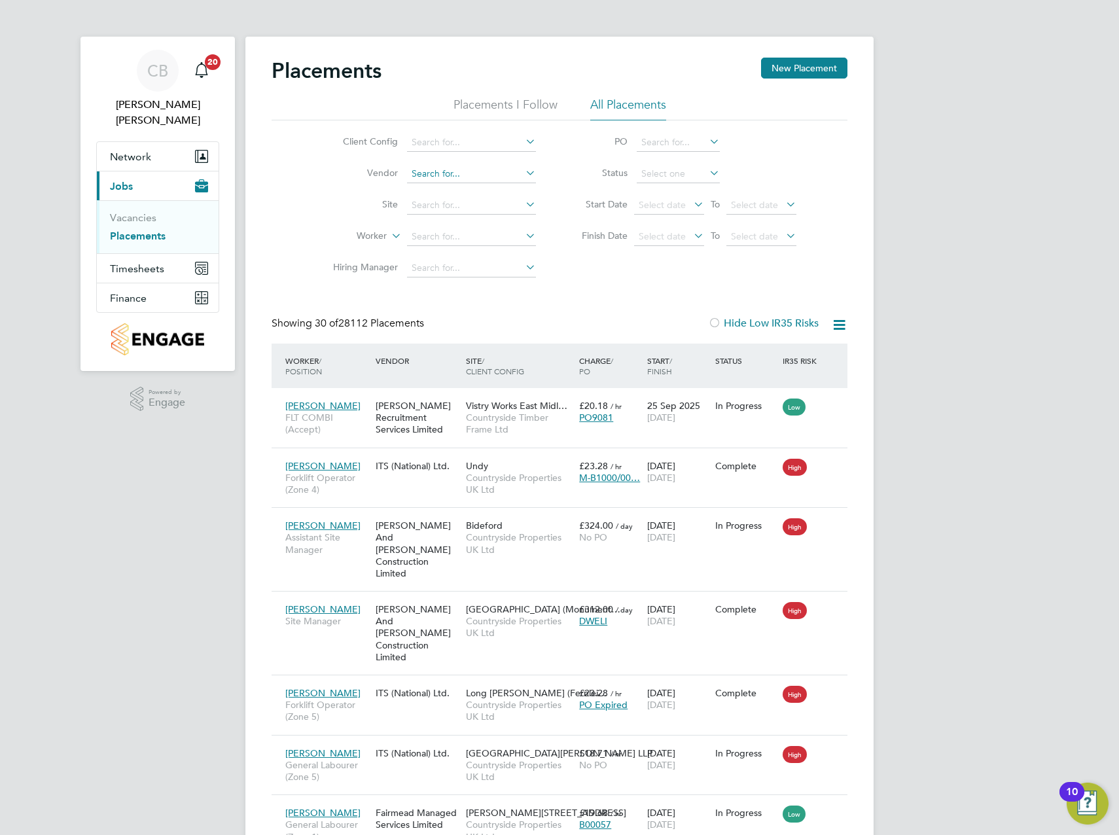
click at [421, 169] on input at bounding box center [471, 174] width 129 height 18
click at [435, 210] on input at bounding box center [471, 205] width 129 height 18
click at [439, 224] on li "Patch works" at bounding box center [471, 224] width 130 height 18
type input "Patchworks"
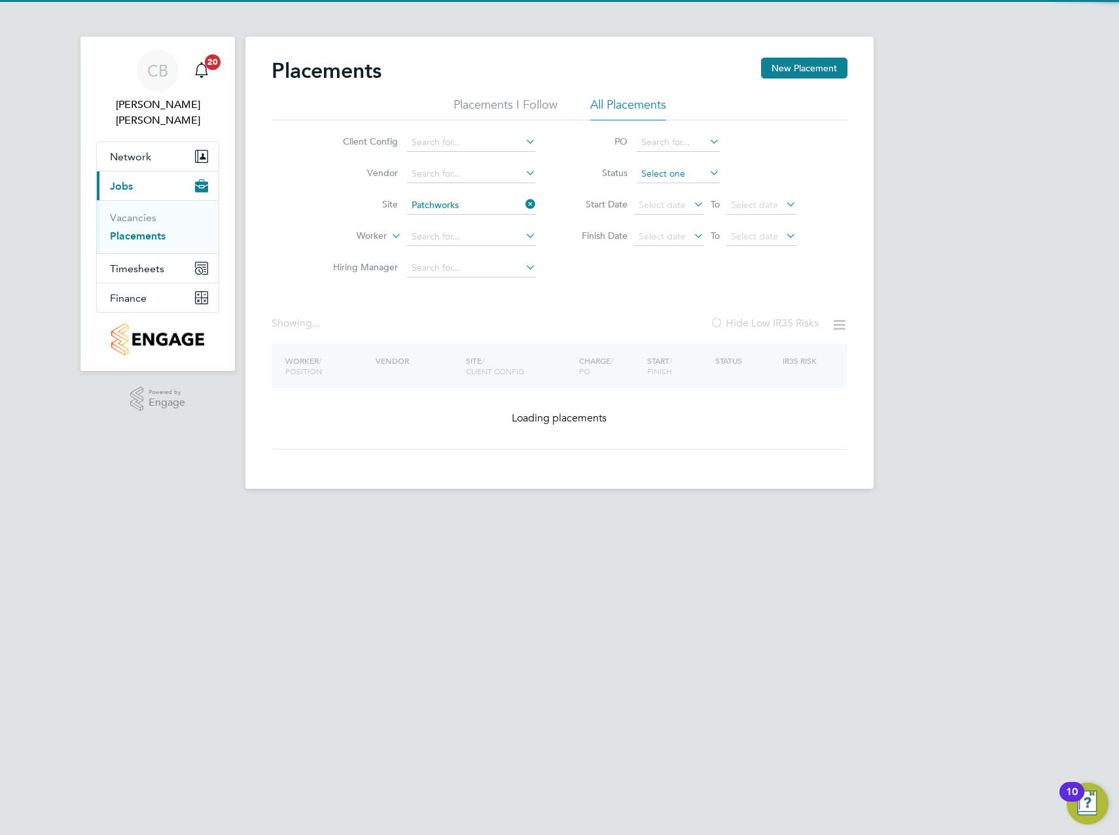
click at [667, 169] on input at bounding box center [678, 174] width 83 height 18
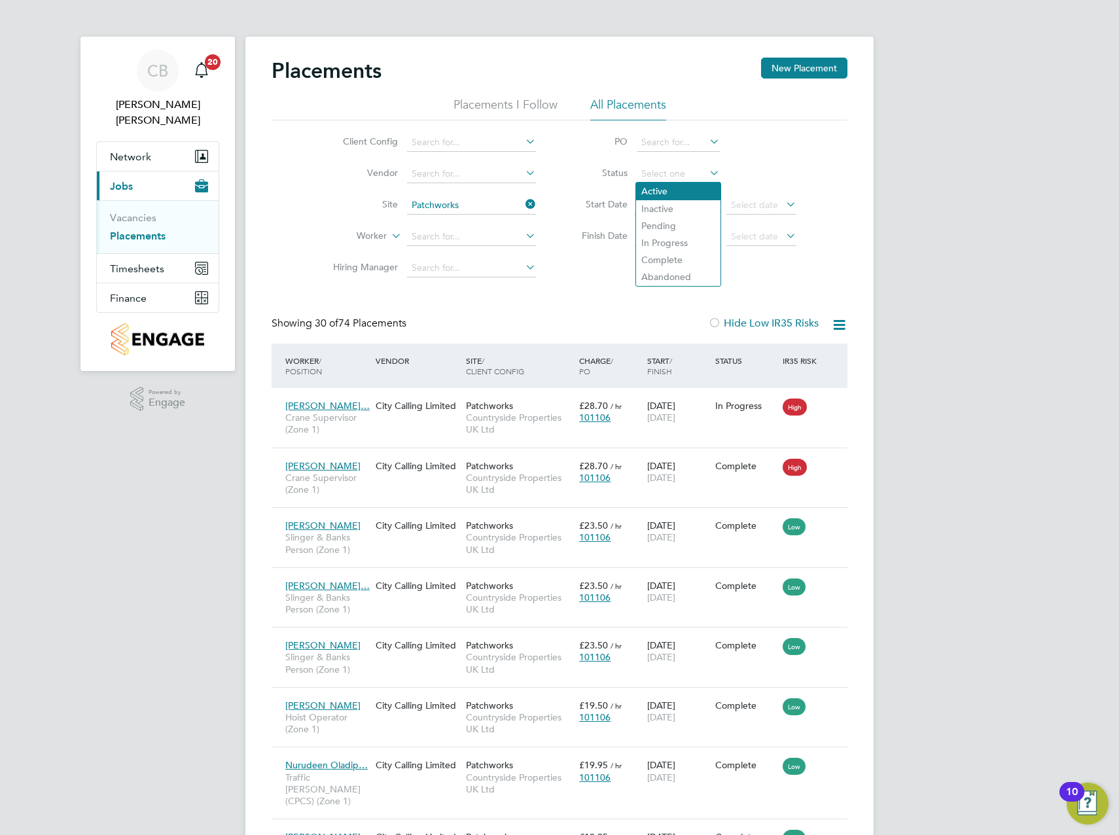
click at [668, 185] on li "Active" at bounding box center [678, 191] width 84 height 17
type input "Active"
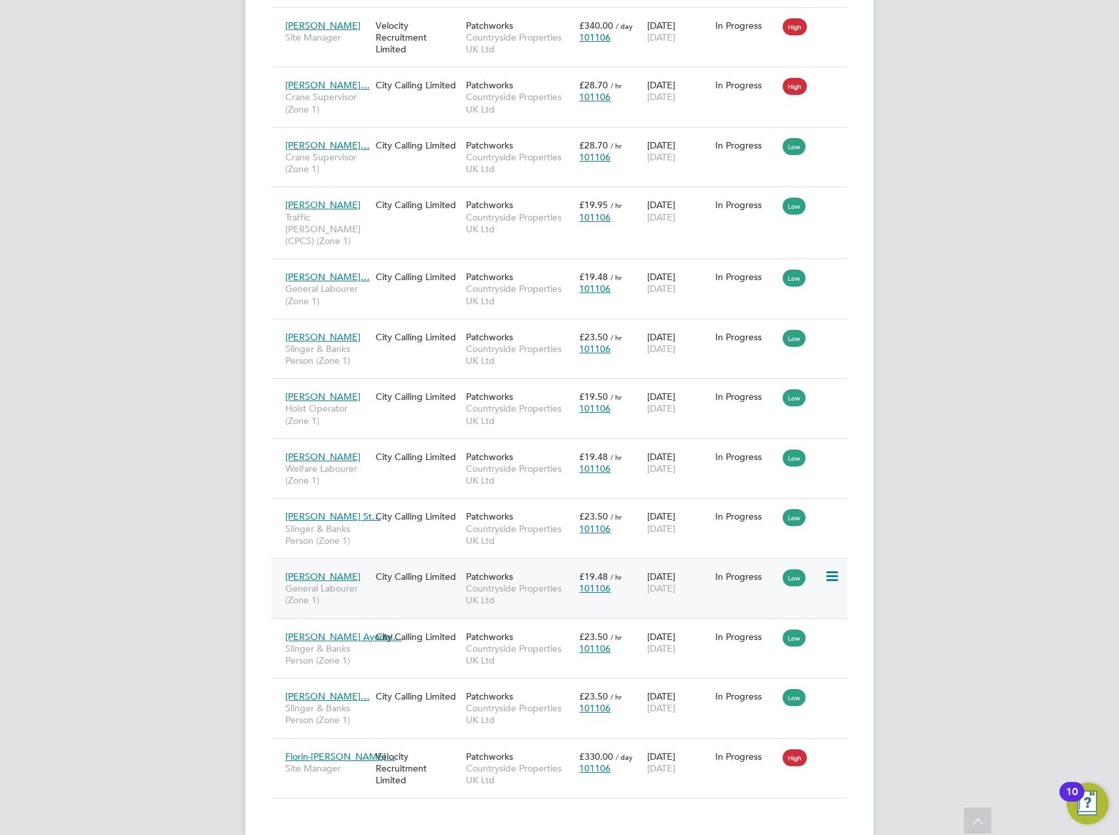
click at [372, 569] on div "Asaffa Taaddasa General Labourer (Zone 1)" at bounding box center [327, 588] width 90 height 49
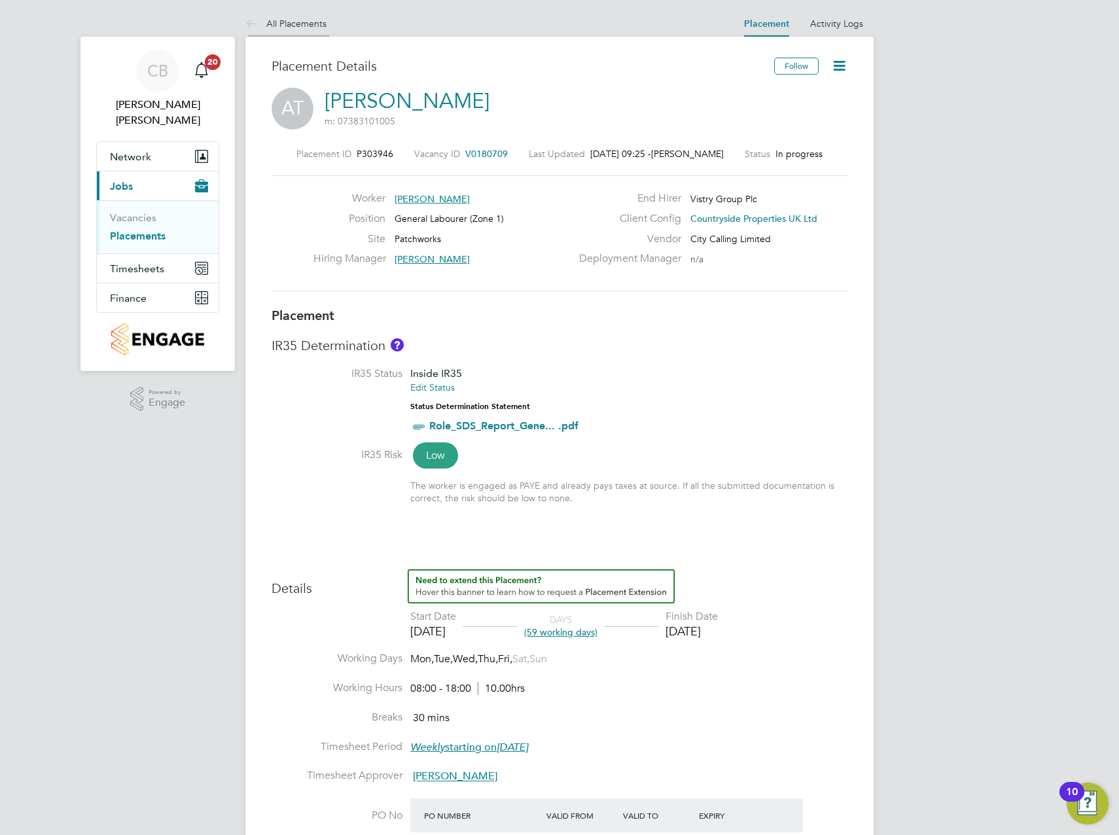
click at [304, 27] on link "All Placements" at bounding box center [285, 24] width 81 height 12
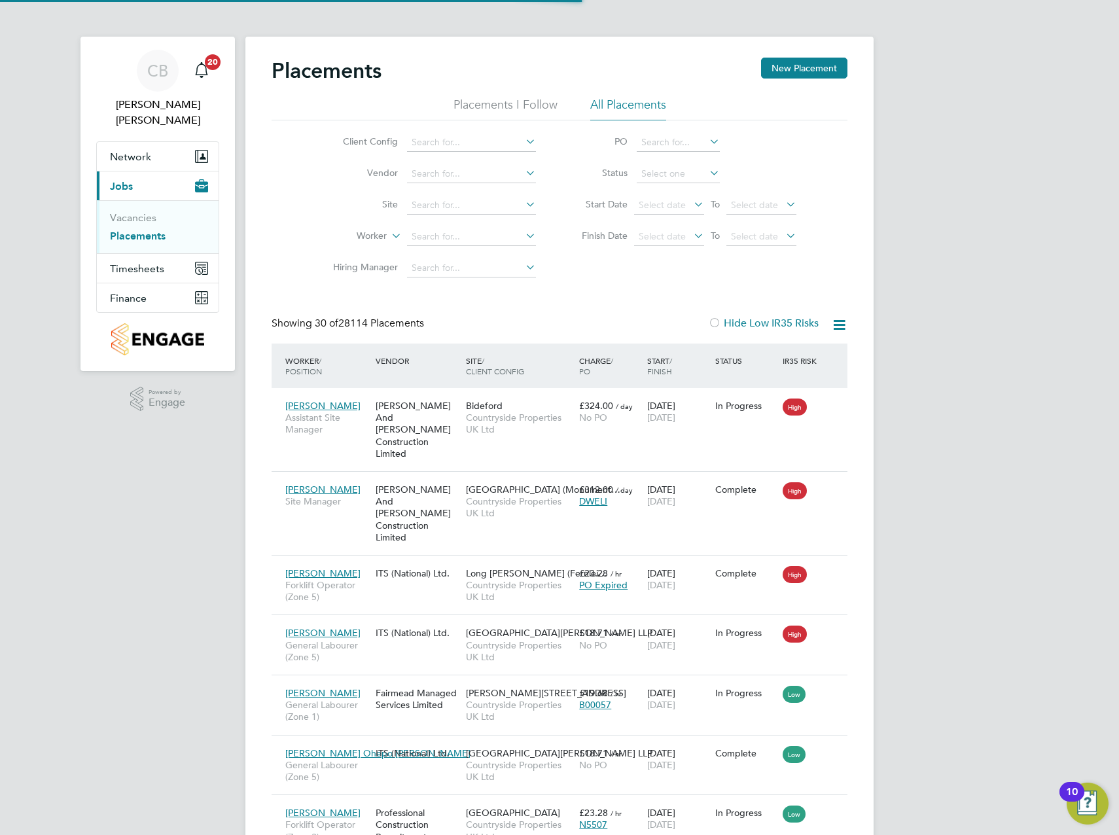
scroll to position [7, 7]
